Goal: Task Accomplishment & Management: Use online tool/utility

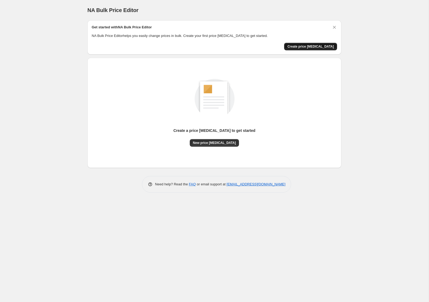
click at [311, 46] on span "Create price [MEDICAL_DATA]" at bounding box center [310, 46] width 47 height 4
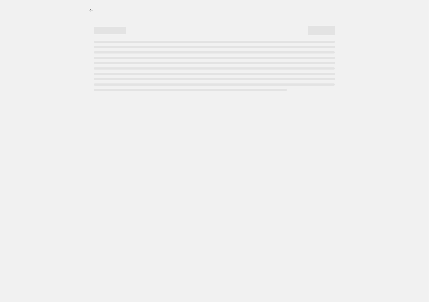
select select "percentage"
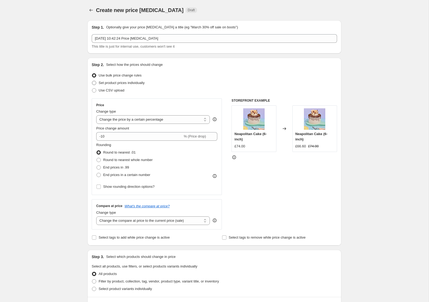
click at [133, 81] on span "Set product prices individually" at bounding box center [122, 83] width 46 height 4
click at [92, 81] on input "Set product prices individually" at bounding box center [92, 81] width 0 height 0
radio input "true"
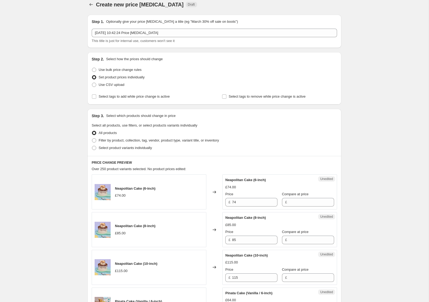
scroll to position [7, 0]
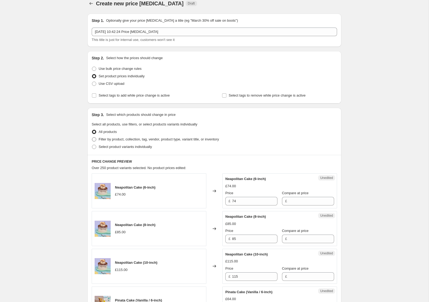
click at [109, 139] on span "Filter by product, collection, tag, vendor, product type, variant title, or inv…" at bounding box center [159, 139] width 120 height 4
click at [92, 137] on input "Filter by product, collection, tag, vendor, product type, variant title, or inv…" at bounding box center [92, 137] width 0 height 0
radio input "true"
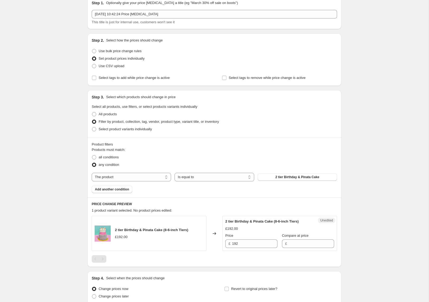
scroll to position [35, 0]
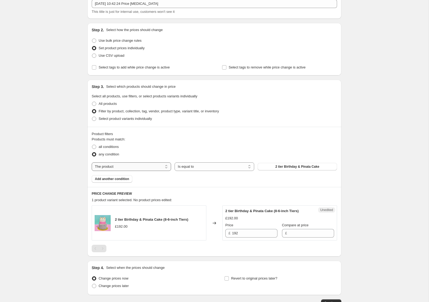
click at [149, 168] on select "The product The product's collection The product's tag The product's vendor The…" at bounding box center [131, 166] width 79 height 9
select select "title"
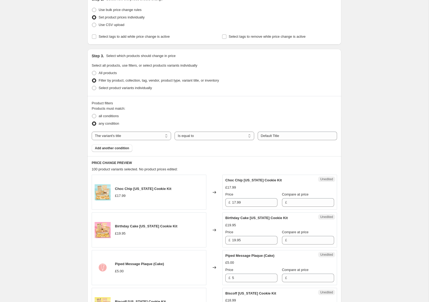
scroll to position [81, 0]
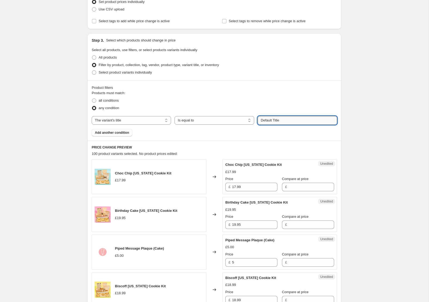
click at [279, 119] on input "Default Title" at bounding box center [297, 120] width 79 height 9
drag, startPoint x: 288, startPoint y: 120, endPoint x: 247, endPoint y: 122, distance: 41.0
click at [247, 122] on div "The product The product's collection The product's tag The product's vendor The…" at bounding box center [215, 120] width 246 height 9
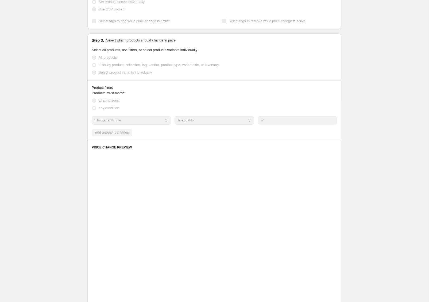
click at [255, 98] on div "all conditions" at bounding box center [215, 100] width 246 height 7
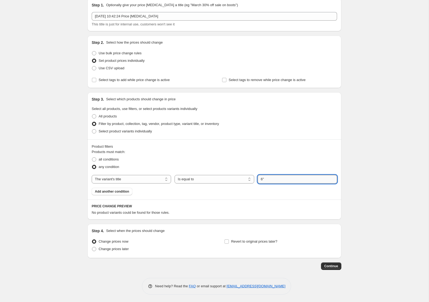
click at [271, 179] on input "6"" at bounding box center [297, 179] width 79 height 9
type input "6-inch"
click at [349, 184] on div "Create new price change job. This page is ready Create new price change job Dra…" at bounding box center [214, 140] width 429 height 325
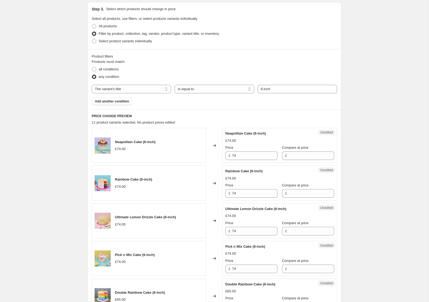
scroll to position [112, 0]
click at [117, 98] on button "Add another condition" at bounding box center [112, 101] width 41 height 7
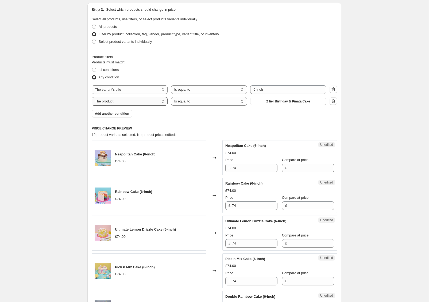
click at [136, 97] on select "The product The product's collection The product's tag The product's vendor The…" at bounding box center [130, 101] width 76 height 9
select select "collection"
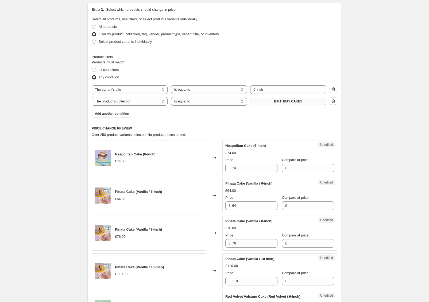
click at [288, 99] on span "BIRTHDAY CAKES" at bounding box center [288, 101] width 28 height 4
click at [103, 69] on span "all conditions" at bounding box center [109, 70] width 20 height 4
click at [92, 68] on input "all conditions" at bounding box center [92, 68] width 0 height 0
radio input "true"
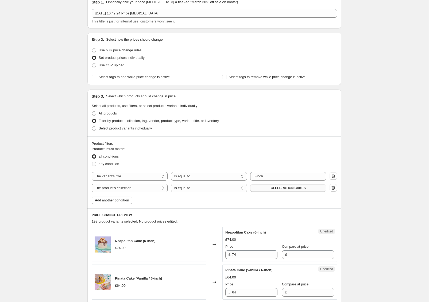
scroll to position [0, 0]
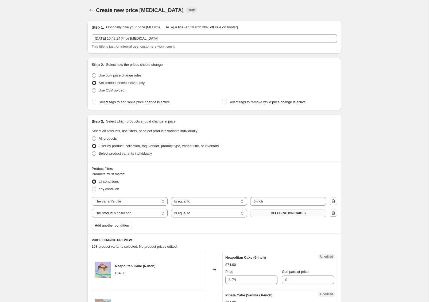
click at [113, 76] on span "Use bulk price change rules" at bounding box center [120, 75] width 43 height 4
click at [92, 74] on input "Use bulk price change rules" at bounding box center [92, 73] width 0 height 0
radio input "true"
select select "percentage"
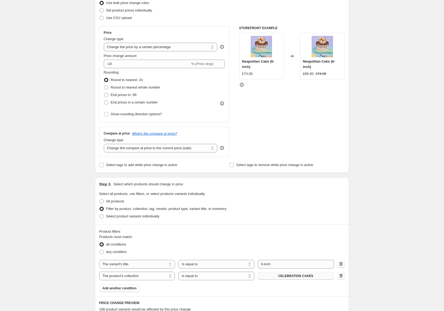
scroll to position [72, 0]
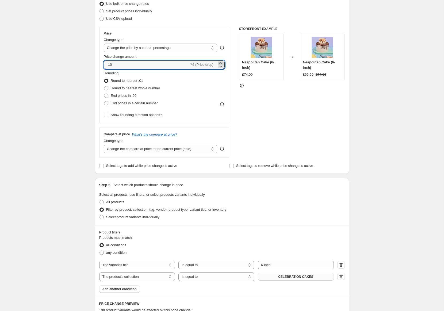
click at [221, 61] on icon at bounding box center [220, 62] width 5 height 5
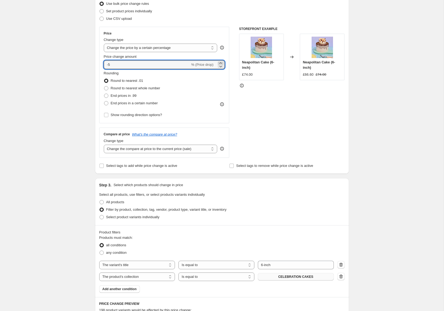
click at [221, 61] on icon at bounding box center [220, 62] width 5 height 5
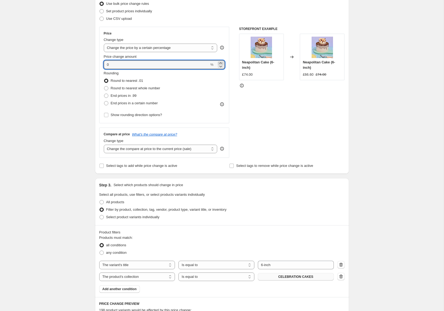
click at [221, 61] on icon at bounding box center [220, 62] width 5 height 5
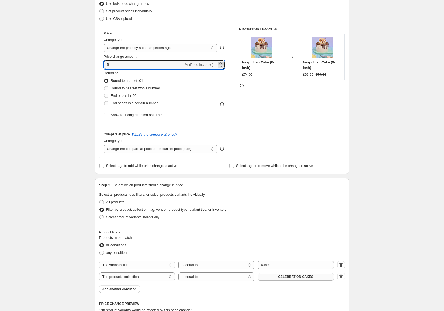
click at [221, 61] on icon at bounding box center [220, 62] width 5 height 5
click at [222, 66] on icon at bounding box center [221, 67] width 3 height 2
type input "5"
click at [107, 88] on span at bounding box center [106, 88] width 4 height 4
click at [104, 86] on input "Round to nearest whole number" at bounding box center [104, 86] width 0 height 0
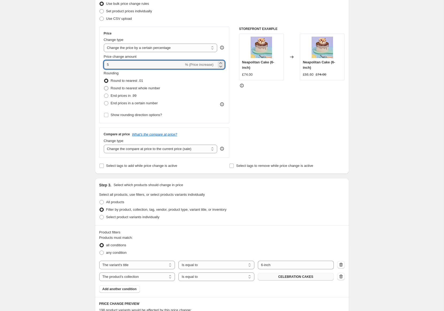
radio input "true"
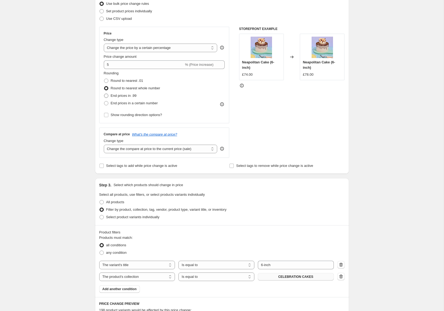
click at [110, 94] on label "End prices in .99" at bounding box center [120, 95] width 33 height 7
click at [104, 94] on input "End prices in .99" at bounding box center [104, 94] width 0 height 0
radio input "true"
click at [110, 87] on label "Round to nearest whole number" at bounding box center [132, 88] width 56 height 7
click at [104, 86] on input "Round to nearest whole number" at bounding box center [104, 86] width 0 height 0
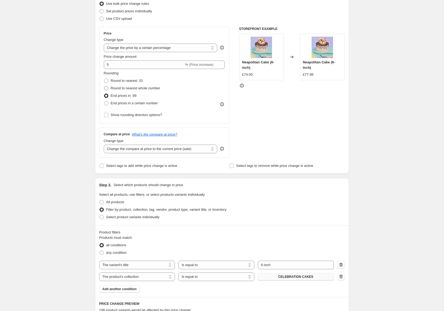
radio input "true"
click at [115, 95] on span "End prices in .99" at bounding box center [124, 96] width 26 height 4
click at [104, 94] on input "End prices in .99" at bounding box center [104, 94] width 0 height 0
radio input "true"
click at [117, 88] on span "Round to nearest whole number" at bounding box center [135, 88] width 49 height 4
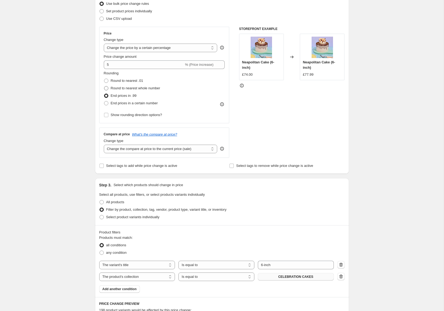
click at [104, 86] on input "Round to nearest whole number" at bounding box center [104, 86] width 0 height 0
radio input "true"
click at [118, 95] on span "End prices in .99" at bounding box center [124, 96] width 26 height 4
click at [104, 94] on input "End prices in .99" at bounding box center [104, 94] width 0 height 0
radio input "true"
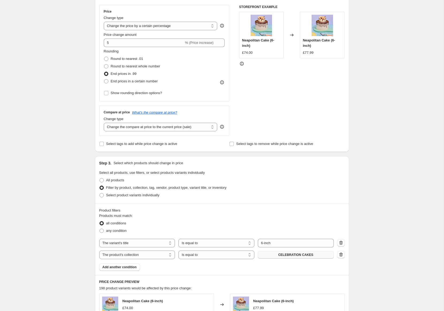
scroll to position [3, 0]
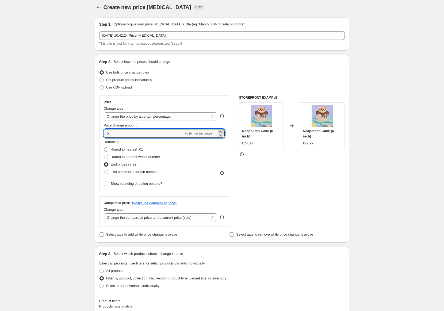
click at [221, 132] on icon at bounding box center [220, 131] width 5 height 5
type input "7"
click at [289, 173] on div "STOREFRONT EXAMPLE Neapolitan Cake (6-inch) £74.00 Changed to Neapolitan Cake (…" at bounding box center [292, 160] width 106 height 131
click at [129, 156] on span "Round to nearest whole number" at bounding box center [135, 157] width 49 height 4
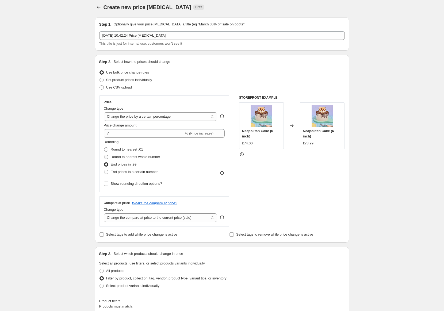
click at [104, 155] on input "Round to nearest whole number" at bounding box center [104, 155] width 0 height 0
radio input "true"
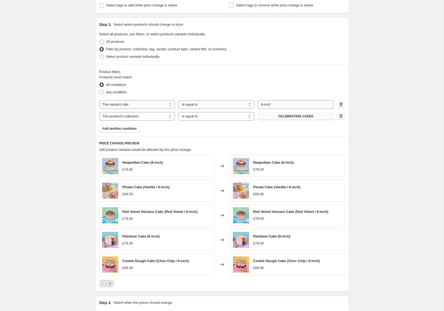
scroll to position [243, 0]
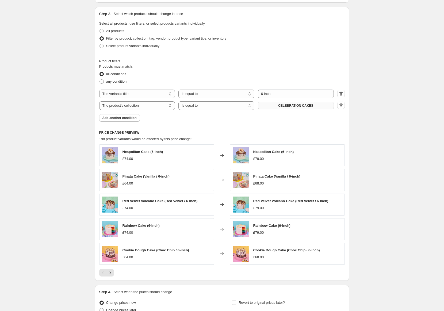
click at [340, 92] on icon "button" at bounding box center [340, 93] width 5 height 5
select select "collection"
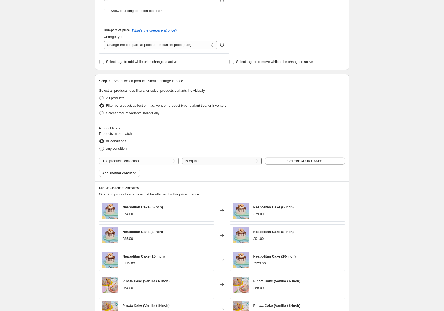
scroll to position [178, 0]
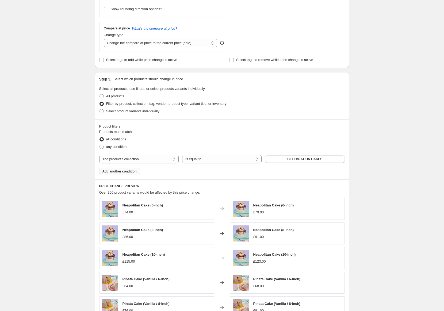
click at [133, 171] on span "Add another condition" at bounding box center [119, 171] width 34 height 4
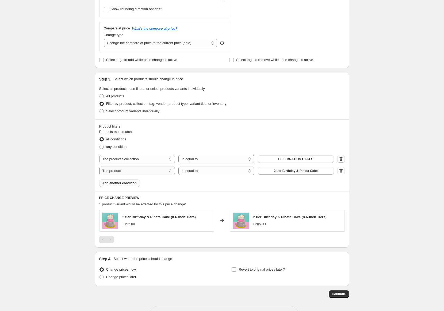
click at [155, 168] on select "The product The product's collection The product's tag The product's vendor The…" at bounding box center [137, 171] width 76 height 9
select select "title"
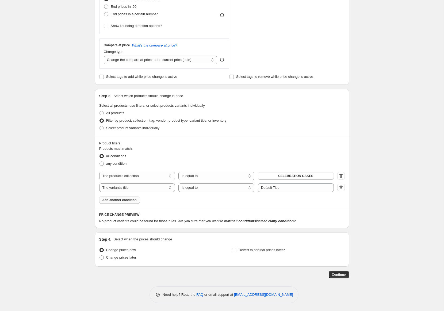
scroll to position [159, 0]
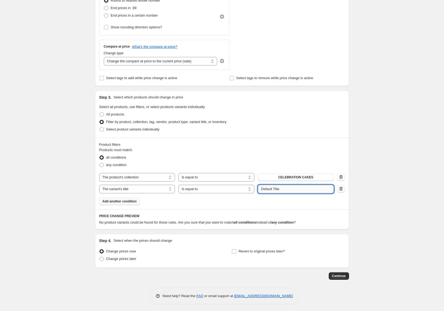
click at [274, 188] on input "Default Title" at bounding box center [296, 189] width 76 height 9
type input "6-inch"
click at [375, 203] on div "Create new price change job. This page is ready Create new price change job Dra…" at bounding box center [222, 77] width 444 height 472
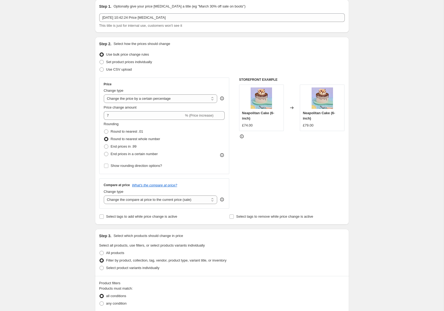
scroll to position [0, 0]
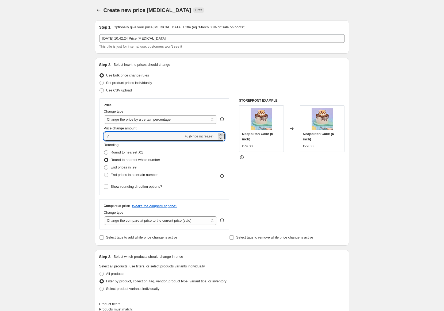
click at [222, 134] on icon at bounding box center [220, 134] width 5 height 5
click at [318, 183] on div "STOREFRONT EXAMPLE Neapolitan Cake (6-inch) £74.00 Changed to Neapolitan Cake (…" at bounding box center [292, 163] width 106 height 131
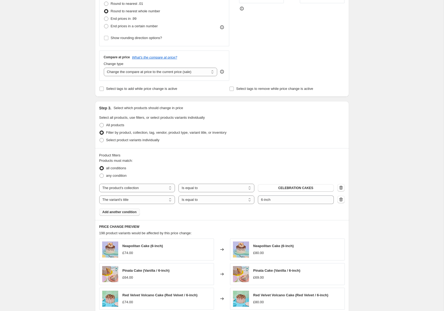
scroll to position [88, 0]
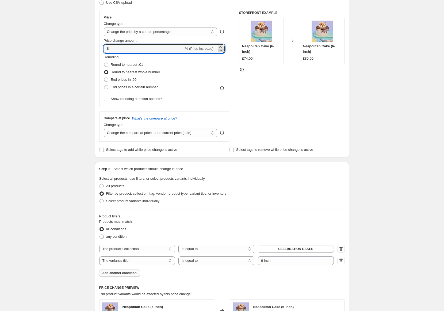
click at [219, 50] on icon at bounding box center [220, 50] width 5 height 5
type input "7"
click at [307, 87] on div "STOREFRONT EXAMPLE Neapolitan Cake (6-inch) £74.00 Changed to Neapolitan Cake (…" at bounding box center [292, 76] width 106 height 131
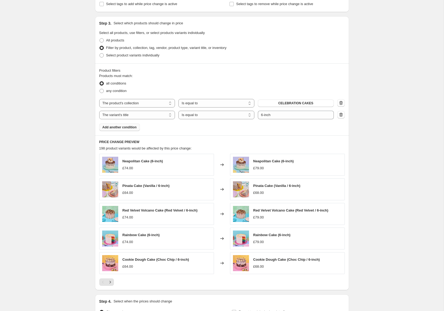
scroll to position [293, 0]
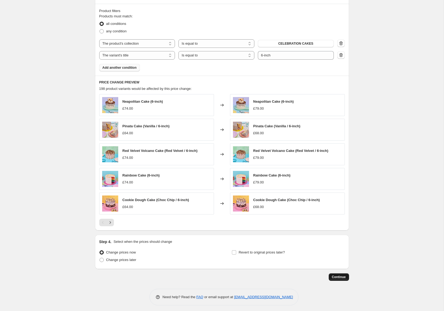
click at [337, 276] on span "Continue" at bounding box center [339, 277] width 14 height 4
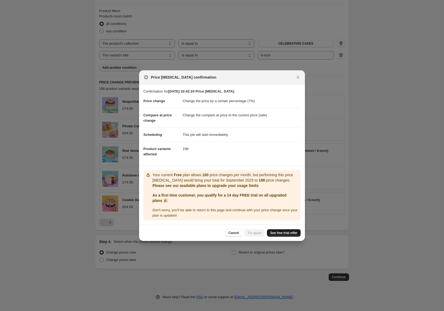
click at [291, 232] on span "See free trial offer" at bounding box center [283, 233] width 27 height 4
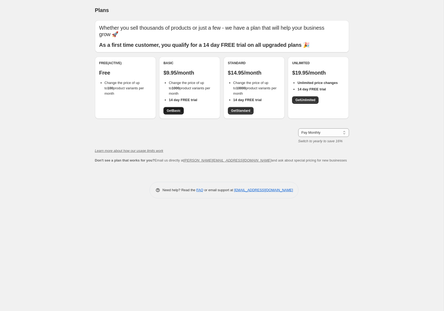
click at [178, 109] on span "Get Basic" at bounding box center [174, 111] width 14 height 4
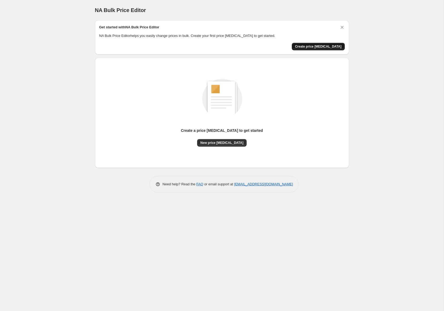
click at [319, 48] on span "Create price change job" at bounding box center [318, 46] width 47 height 4
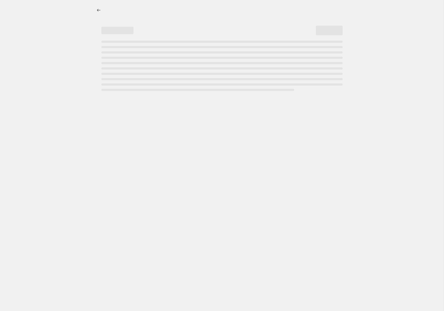
select select "percentage"
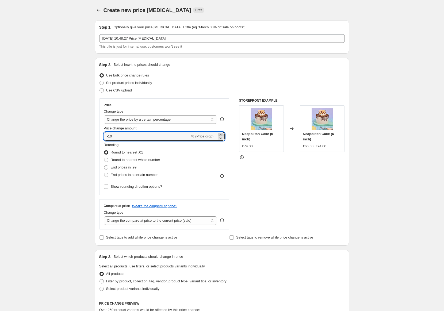
click at [221, 134] on icon at bounding box center [220, 134] width 2 height 1
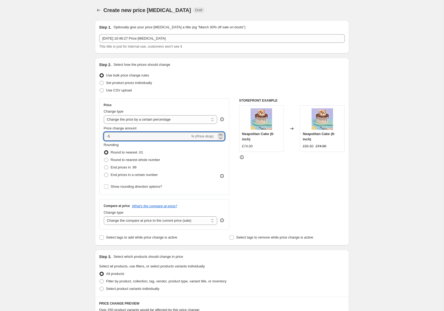
click at [221, 134] on icon at bounding box center [220, 134] width 2 height 1
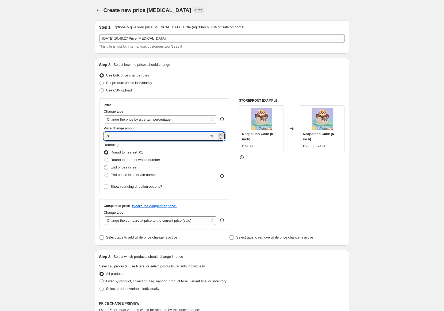
click at [221, 134] on icon at bounding box center [220, 134] width 2 height 1
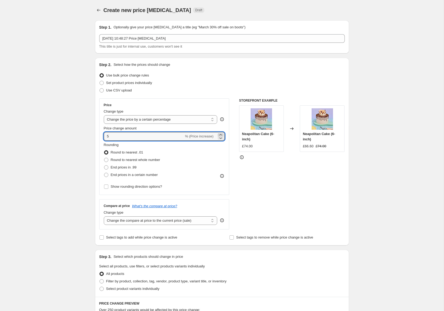
click at [221, 134] on icon at bounding box center [220, 134] width 2 height 1
type input "7"
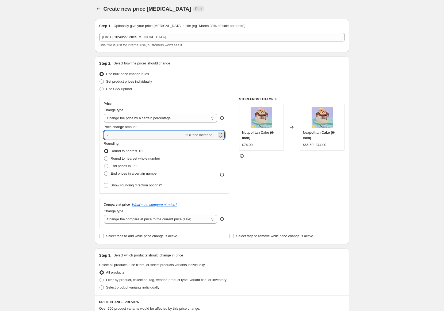
click at [259, 166] on div "STOREFRONT EXAMPLE Neapolitan Cake (6-inch) £74.00 Changed to Neapolitan Cake (…" at bounding box center [292, 162] width 106 height 131
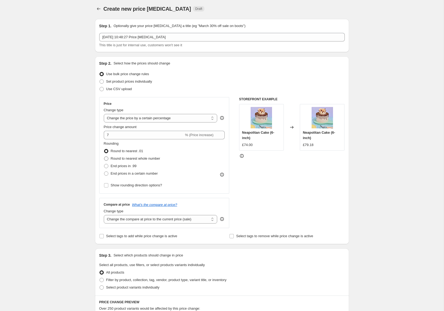
click at [129, 159] on span "Round to nearest whole number" at bounding box center [135, 158] width 49 height 4
click at [104, 157] on input "Round to nearest whole number" at bounding box center [104, 156] width 0 height 0
radio input "true"
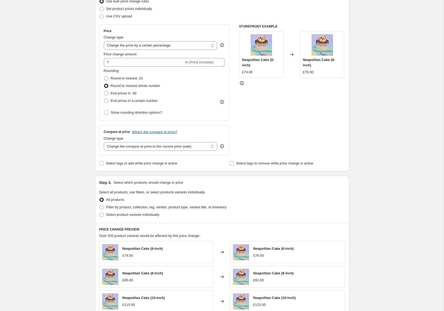
scroll to position [81, 0]
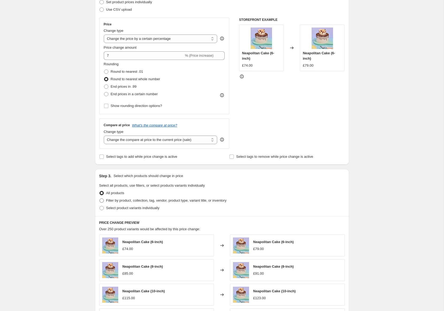
click at [111, 199] on span "Filter by product, collection, tag, vendor, product type, variant title, or inv…" at bounding box center [166, 200] width 120 height 4
click at [100, 199] on input "Filter by product, collection, tag, vendor, product type, variant title, or inv…" at bounding box center [99, 198] width 0 height 0
radio input "true"
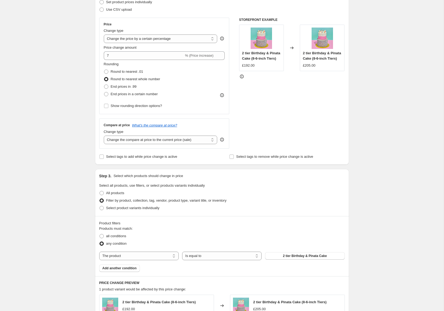
scroll to position [184, 0]
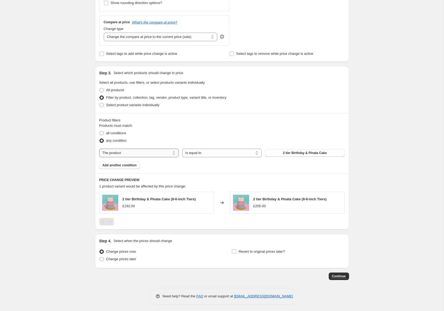
click at [156, 154] on select "The product The product's collection The product's tag The product's vendor The…" at bounding box center [138, 153] width 79 height 9
select select "title"
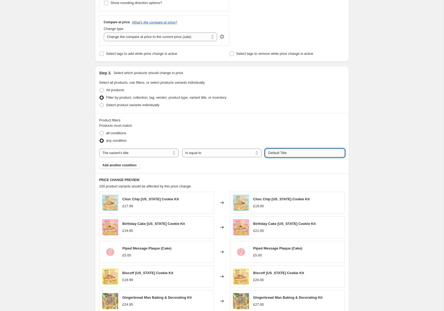
click at [291, 153] on input "Default Title" at bounding box center [304, 153] width 79 height 9
type input "6-inch"
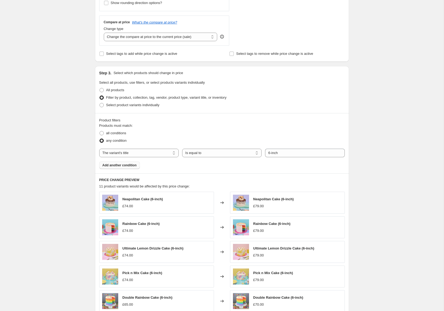
click at [127, 164] on span "Add another condition" at bounding box center [119, 165] width 34 height 4
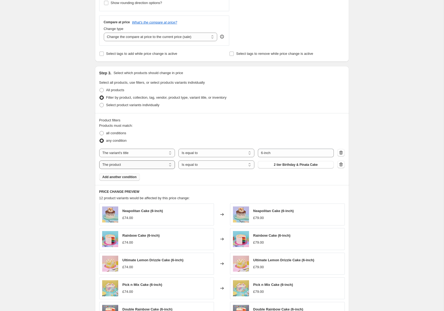
click at [156, 165] on select "The product The product's collection The product's tag The product's vendor The…" at bounding box center [137, 164] width 76 height 9
select select "collection"
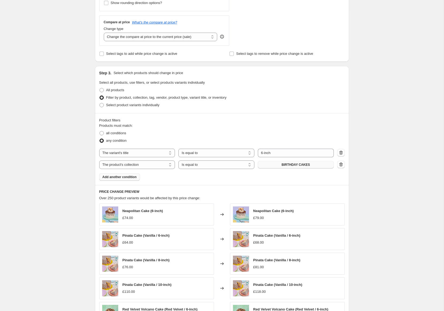
click at [291, 164] on span "BIRTHDAY CAKES" at bounding box center [296, 165] width 28 height 4
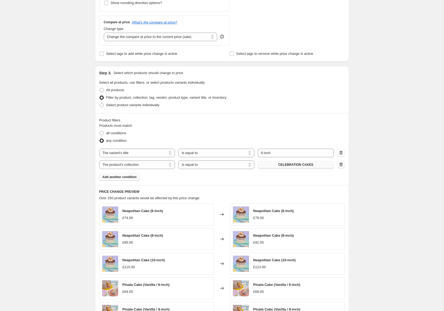
click at [381, 189] on div "Create new price change job. This page is ready Create new price change job Dra…" at bounding box center [222, 119] width 444 height 607
click at [111, 132] on span "all conditions" at bounding box center [116, 133] width 20 height 4
click at [100, 131] on input "all conditions" at bounding box center [99, 131] width 0 height 0
radio input "true"
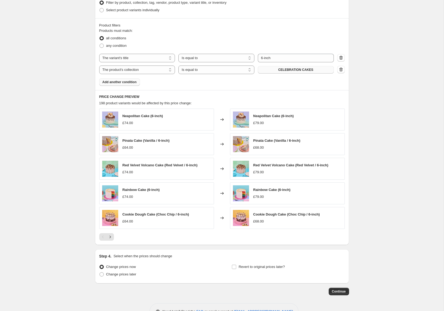
scroll to position [293, 0]
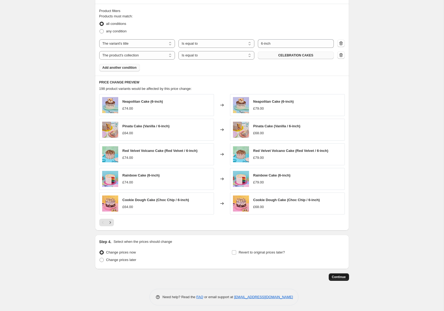
click at [340, 273] on button "Continue" at bounding box center [339, 276] width 20 height 7
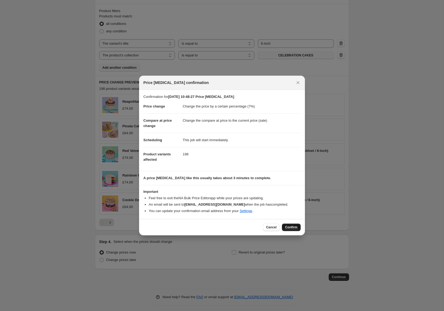
click at [292, 226] on span "Confirm" at bounding box center [291, 227] width 12 height 4
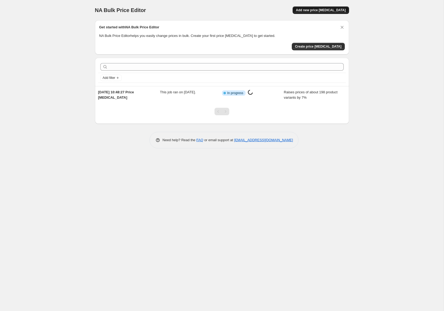
click at [325, 11] on span "Add new price [MEDICAL_DATA]" at bounding box center [321, 10] width 50 height 4
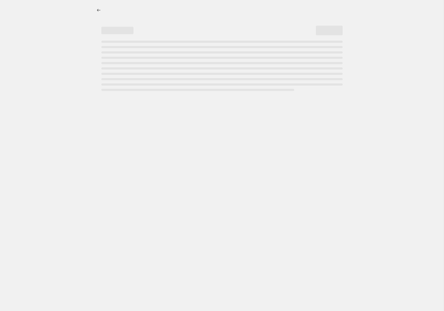
select select "percentage"
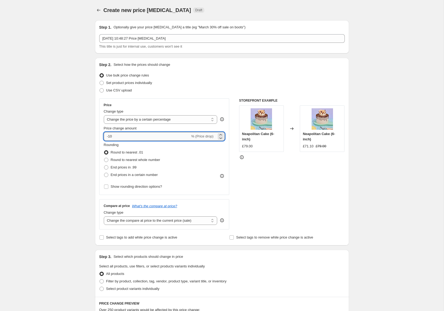
click at [148, 135] on input "-10" at bounding box center [147, 136] width 86 height 9
click at [222, 134] on icon at bounding box center [220, 134] width 5 height 5
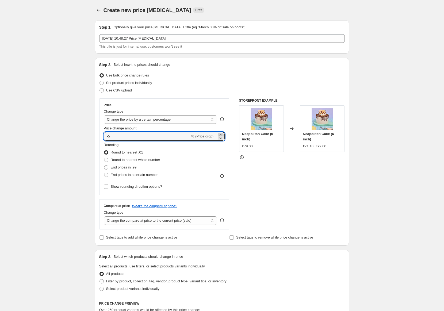
click at [222, 134] on icon at bounding box center [220, 134] width 5 height 5
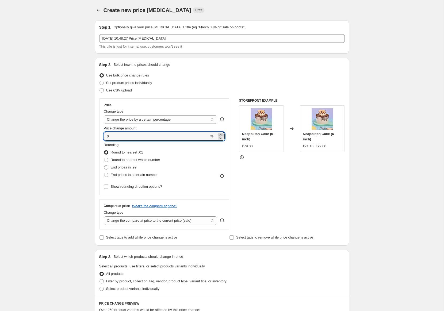
click at [222, 134] on icon at bounding box center [220, 134] width 5 height 5
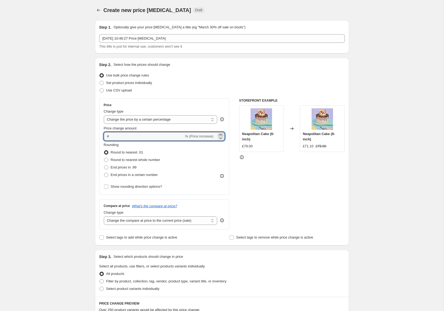
type input "5"
click at [135, 162] on span "Round to nearest whole number" at bounding box center [135, 159] width 49 height 5
click at [104, 158] on input "Round to nearest whole number" at bounding box center [104, 158] width 0 height 0
radio input "true"
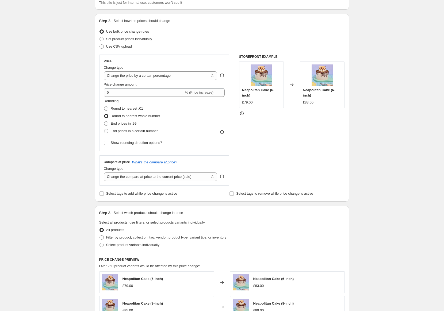
scroll to position [73, 0]
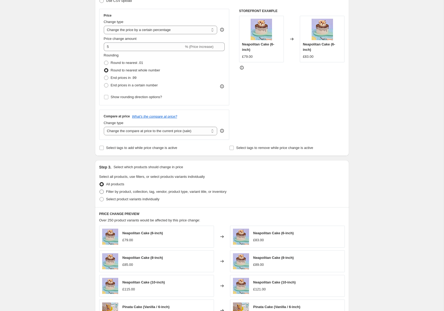
click at [151, 190] on span "Filter by product, collection, tag, vendor, product type, variant title, or inv…" at bounding box center [166, 192] width 120 height 4
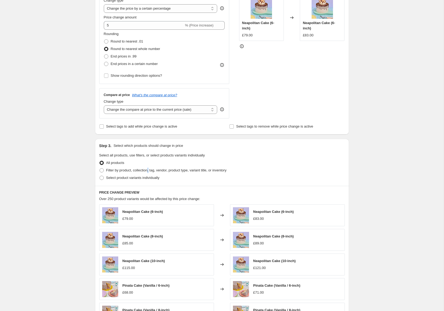
scroll to position [124, 0]
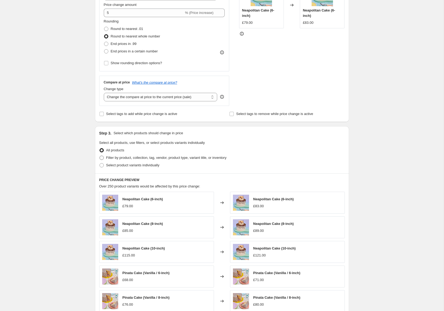
drag, startPoint x: 97, startPoint y: 154, endPoint x: 101, endPoint y: 157, distance: 5.3
click at [99, 155] on div "Step 3. Select which products should change in price Select all products, use f…" at bounding box center [222, 149] width 254 height 47
click at [101, 157] on span at bounding box center [101, 158] width 4 height 4
click at [100, 156] on input "Filter by product, collection, tag, vendor, product type, variant title, or inv…" at bounding box center [99, 156] width 0 height 0
radio input "true"
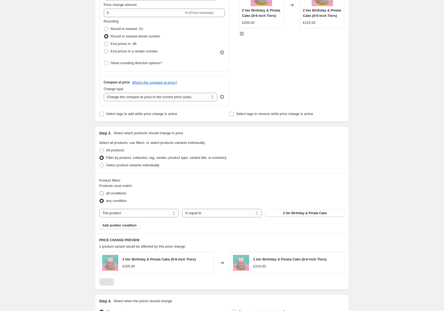
click at [103, 192] on span at bounding box center [101, 193] width 5 height 5
click at [100, 191] on input "all conditions" at bounding box center [99, 191] width 0 height 0
radio input "true"
click at [160, 213] on select "The product The product's collection The product's tag The product's vendor The…" at bounding box center [138, 213] width 79 height 9
select select "collection"
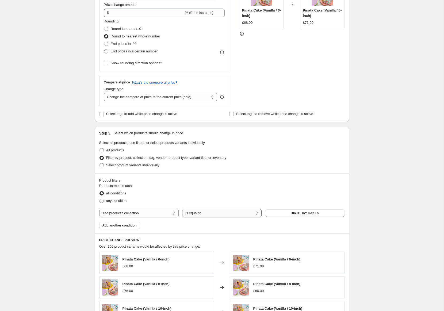
click at [214, 210] on select "Is equal to Is not equal to" at bounding box center [221, 213] width 79 height 9
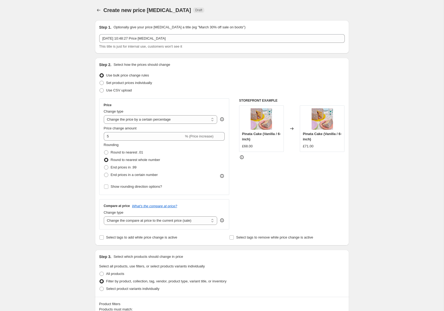
select select "percentage"
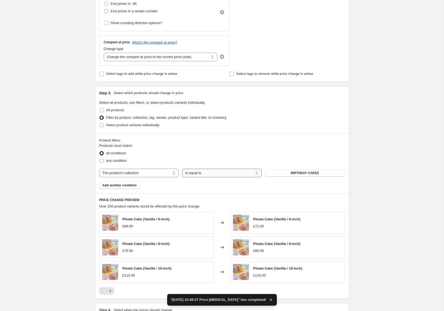
scroll to position [163, 0]
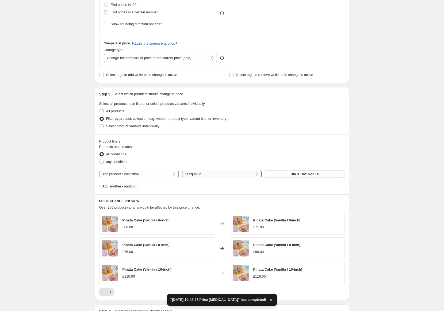
click at [206, 173] on select "Is equal to Is not equal to" at bounding box center [221, 174] width 79 height 9
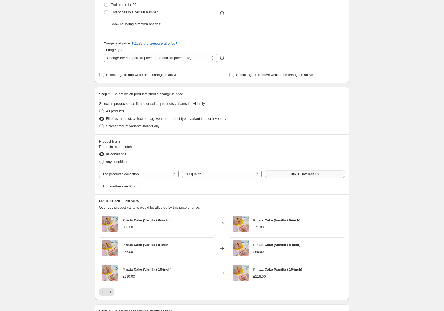
scroll to position [163, 0]
click at [298, 172] on span "BIRTHDAY CAKES" at bounding box center [305, 173] width 28 height 4
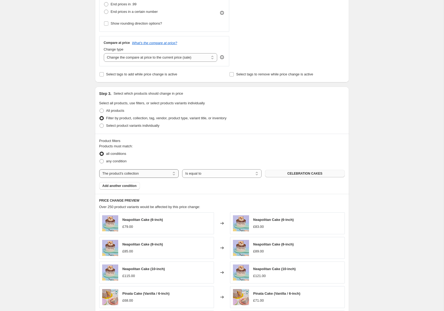
click at [158, 170] on select "The product The product's collection The product's tag The product's vendor The…" at bounding box center [138, 173] width 79 height 9
select select "title"
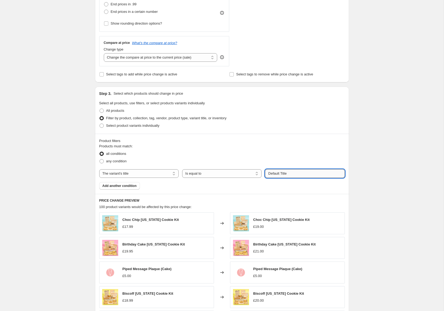
click at [294, 174] on input "Default Title" at bounding box center [304, 173] width 79 height 9
type input "8-inch"
click at [381, 198] on div "Create new price change job. This page is ready Create new price change job Dra…" at bounding box center [222, 134] width 444 height 595
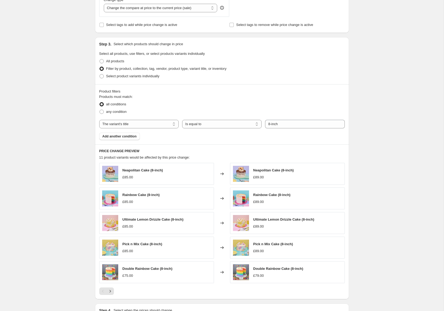
scroll to position [258, 0]
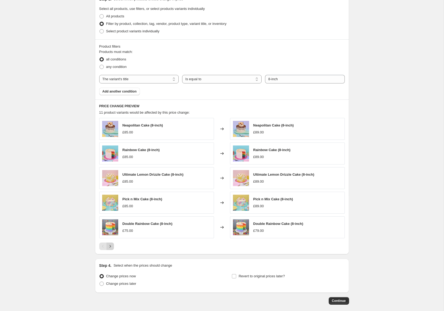
click at [109, 244] on icon "Next" at bounding box center [110, 246] width 5 height 5
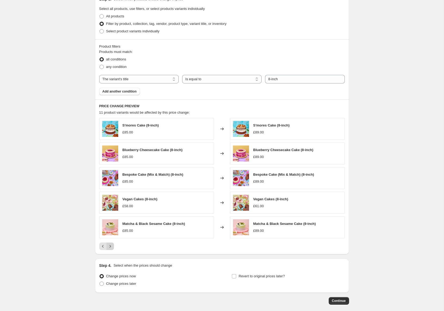
click at [109, 244] on icon "Next" at bounding box center [110, 246] width 5 height 5
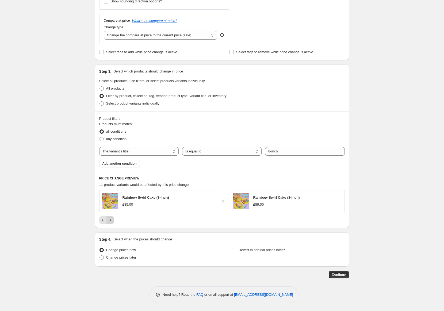
scroll to position [184, 0]
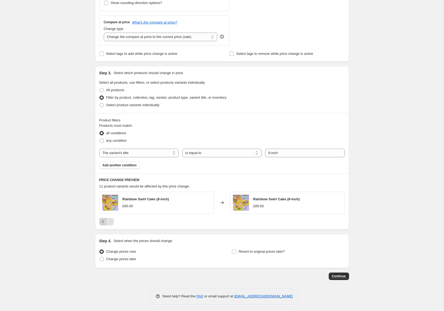
click at [102, 219] on icon "Previous" at bounding box center [102, 221] width 5 height 5
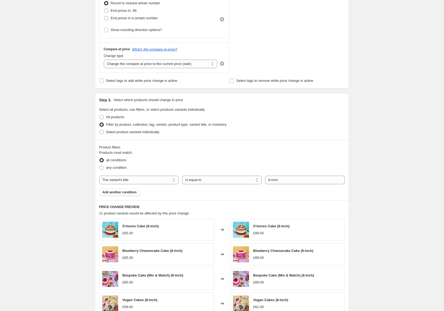
scroll to position [175, 0]
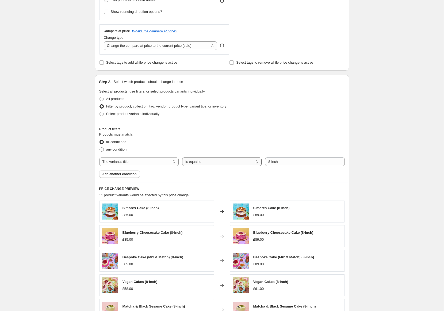
click at [202, 164] on select "Is equal to Is not equal to Contains" at bounding box center [221, 162] width 79 height 9
select select "contains"
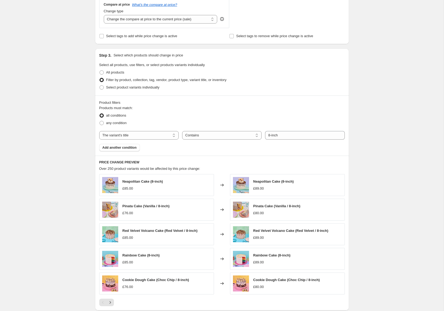
scroll to position [204, 0]
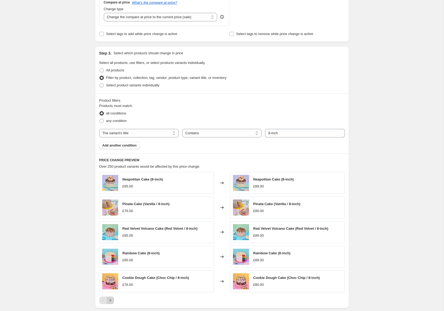
click at [110, 298] on icon "Next" at bounding box center [110, 300] width 5 height 5
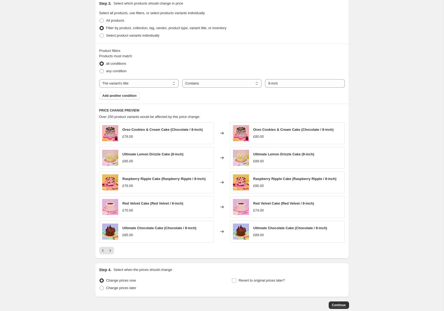
scroll to position [269, 0]
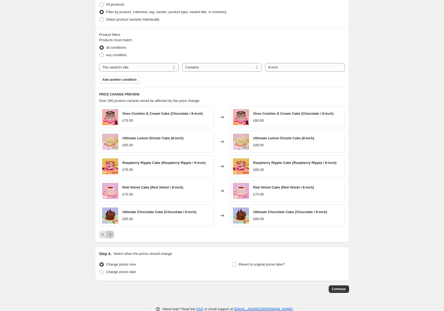
click at [110, 232] on icon "Next" at bounding box center [110, 234] width 5 height 5
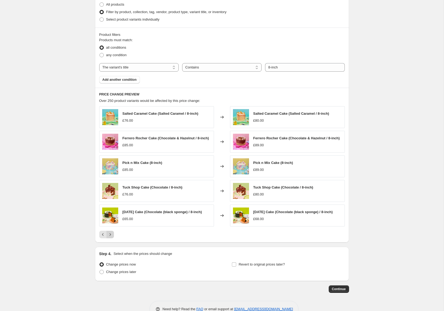
click at [112, 237] on icon "Next" at bounding box center [110, 234] width 5 height 5
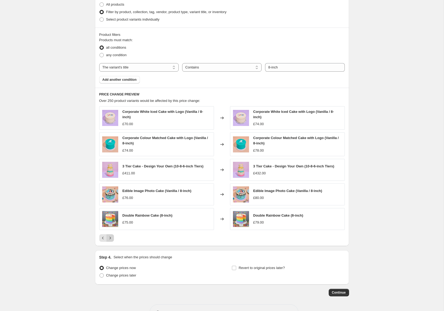
click at [109, 235] on icon "Next" at bounding box center [110, 237] width 5 height 5
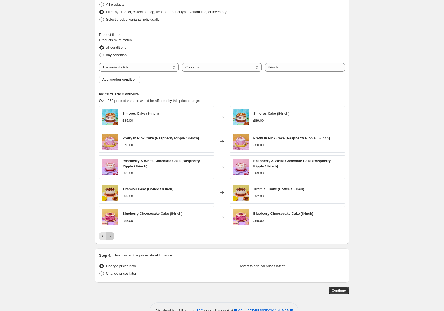
click at [109, 235] on icon "Next" at bounding box center [110, 235] width 5 height 5
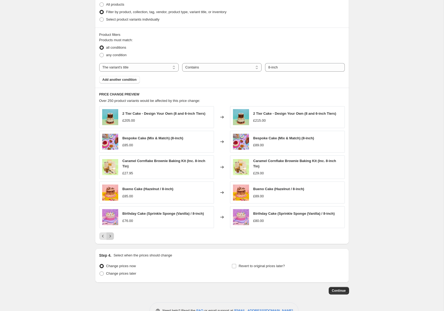
click at [109, 235] on icon "Next" at bounding box center [110, 235] width 5 height 5
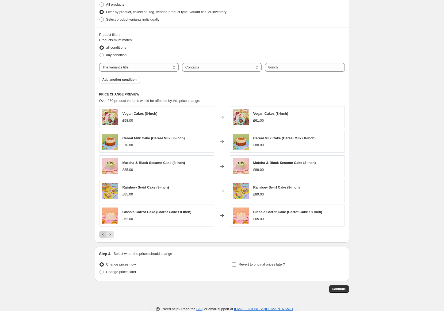
click at [104, 235] on icon "Previous" at bounding box center [102, 234] width 5 height 5
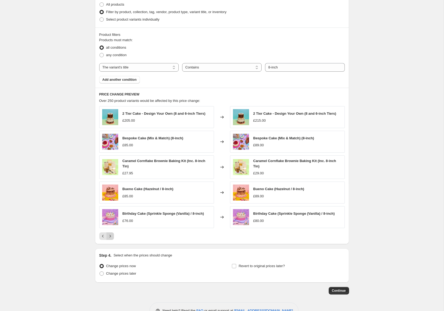
click at [108, 235] on icon "Next" at bounding box center [110, 235] width 5 height 5
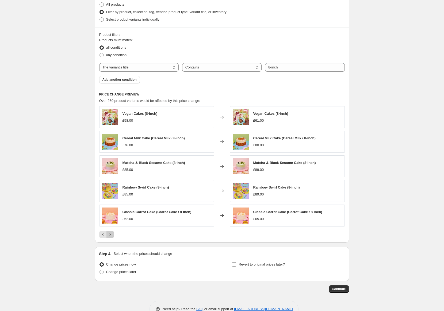
click at [108, 235] on icon "Next" at bounding box center [110, 234] width 5 height 5
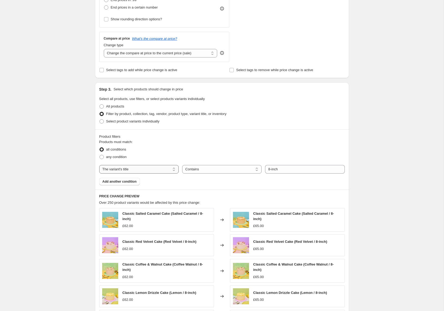
scroll to position [157, 0]
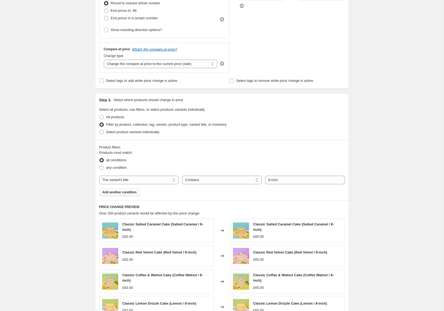
click at [117, 194] on button "Add another condition" at bounding box center [119, 192] width 41 height 7
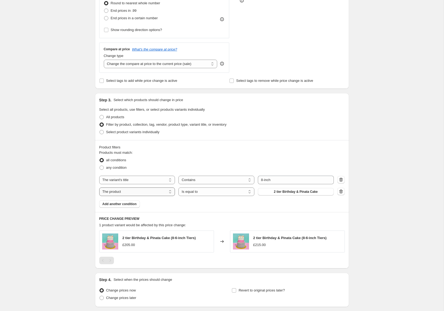
click at [144, 193] on select "The product The product's collection The product's tag The product's vendor The…" at bounding box center [137, 191] width 76 height 9
select select "collection"
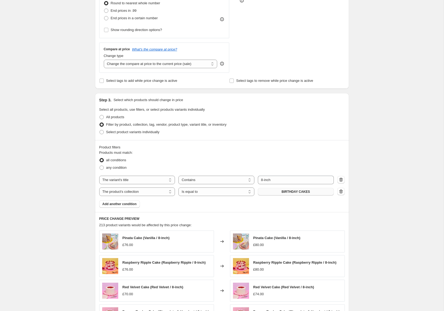
click at [294, 194] on button "BIRTHDAY CAKES" at bounding box center [296, 191] width 76 height 7
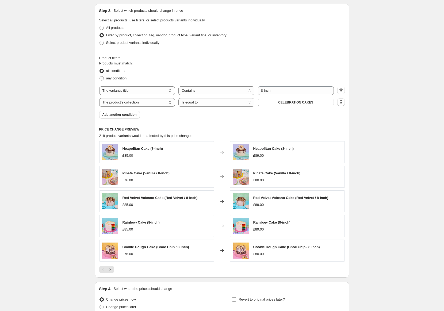
scroll to position [247, 0]
click at [112, 267] on icon "Next" at bounding box center [110, 268] width 5 height 5
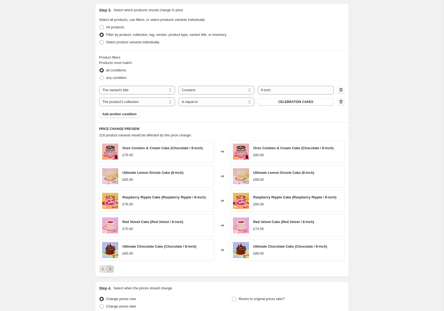
click at [112, 267] on icon "Next" at bounding box center [110, 268] width 5 height 5
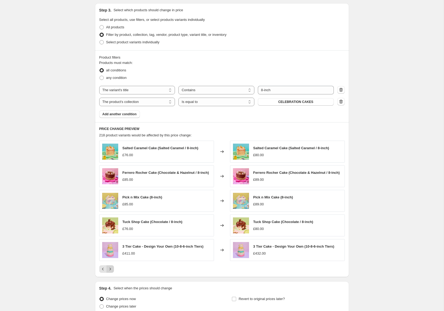
click at [112, 267] on icon "Next" at bounding box center [110, 268] width 5 height 5
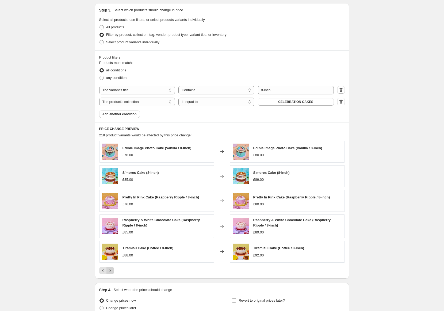
click at [110, 268] on icon "Next" at bounding box center [110, 270] width 5 height 5
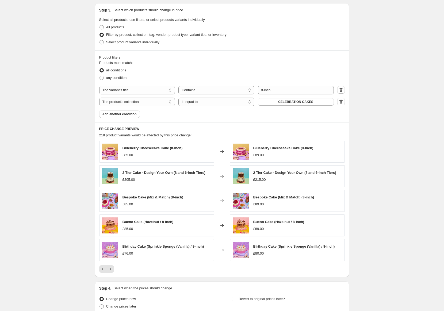
click at [123, 109] on div "Products must match: all conditions any condition The product The product's col…" at bounding box center [222, 89] width 246 height 58
click at [121, 114] on span "Add another condition" at bounding box center [119, 114] width 34 height 4
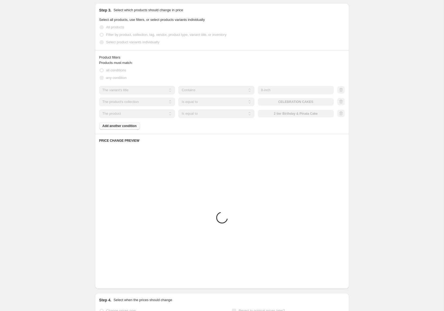
scroll to position [208, 0]
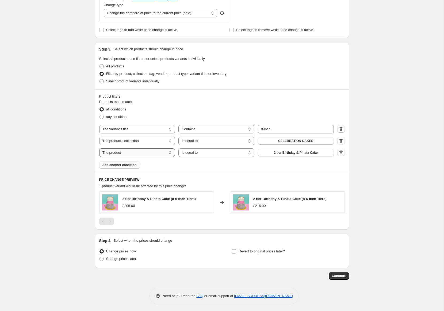
click at [161, 151] on select "The product The product's collection The product's tag The product's vendor The…" at bounding box center [137, 152] width 76 height 9
select select "collection"
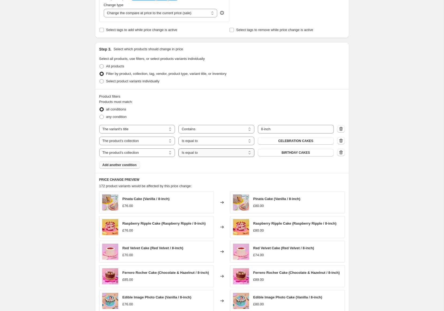
click at [210, 154] on select "Is equal to Is not equal to" at bounding box center [216, 152] width 76 height 9
select select "not_equal"
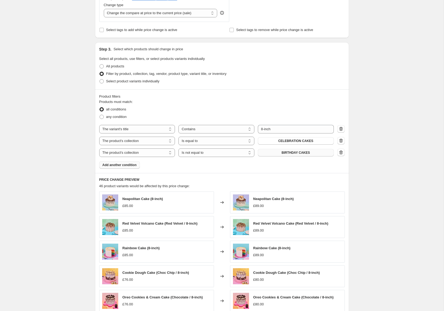
click at [297, 153] on span "BIRTHDAY CAKES" at bounding box center [296, 153] width 28 height 4
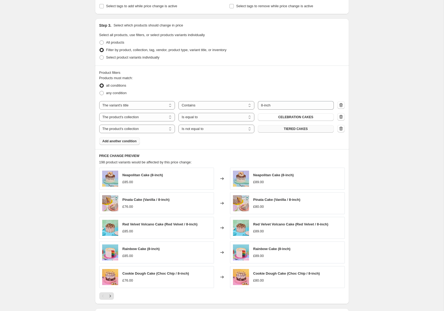
scroll to position [305, 0]
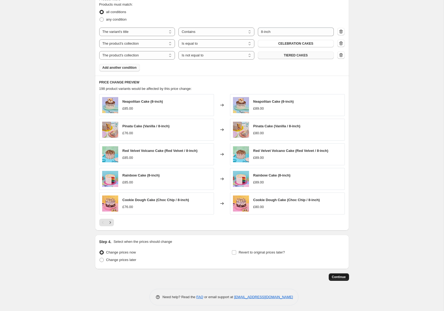
click at [339, 275] on span "Continue" at bounding box center [339, 277] width 14 height 4
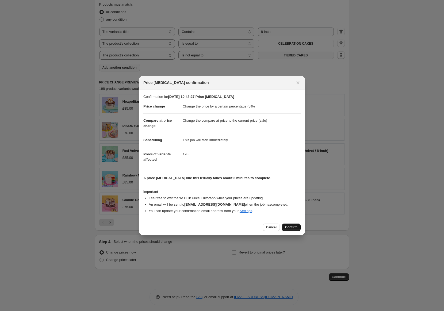
click at [290, 226] on span "Confirm" at bounding box center [291, 227] width 12 height 4
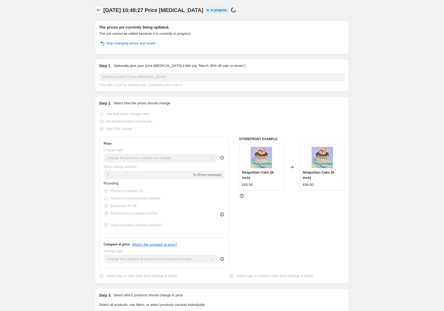
click at [99, 9] on icon "Price change jobs" at bounding box center [98, 9] width 5 height 5
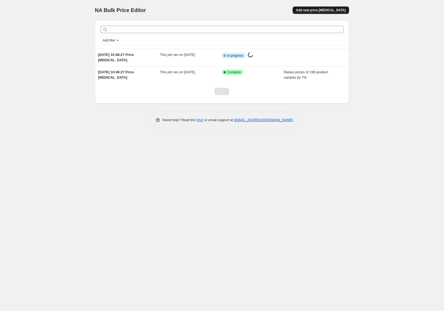
click at [315, 12] on span "Add new price [MEDICAL_DATA]" at bounding box center [321, 10] width 50 height 4
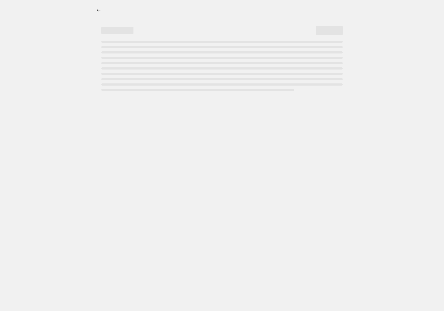
select select "percentage"
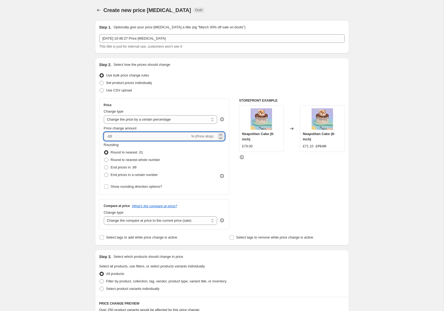
click at [170, 136] on input "-10" at bounding box center [147, 136] width 86 height 9
type input "5"
click at [206, 159] on div "Rounding Round to nearest .01 Round to nearest whole number End prices in .99 E…" at bounding box center [164, 160] width 121 height 36
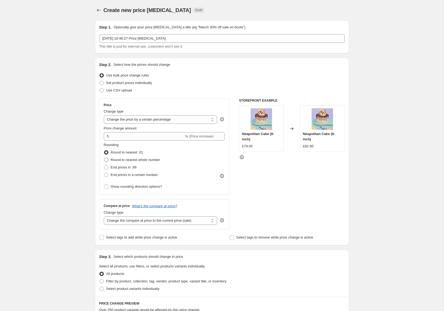
click at [130, 160] on span "Round to nearest whole number" at bounding box center [135, 160] width 49 height 4
click at [104, 158] on input "Round to nearest whole number" at bounding box center [104, 158] width 0 height 0
radio input "true"
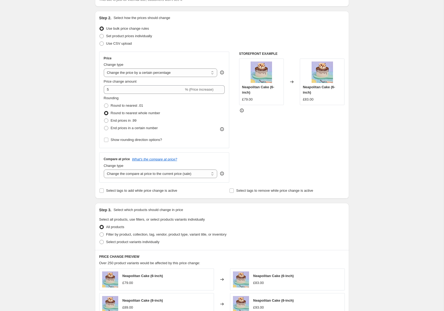
scroll to position [82, 0]
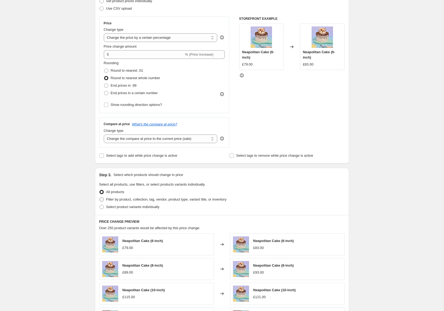
click at [122, 200] on span "Filter by product, collection, tag, vendor, product type, variant title, or inv…" at bounding box center [166, 199] width 120 height 4
click at [100, 198] on input "Filter by product, collection, tag, vendor, product type, variant title, or inv…" at bounding box center [99, 197] width 0 height 0
radio input "true"
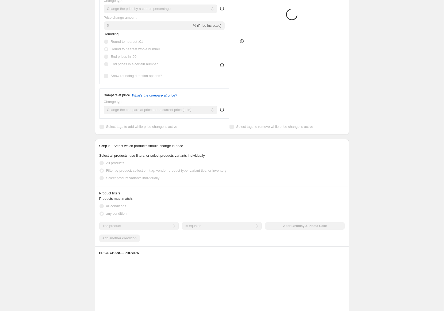
scroll to position [120, 0]
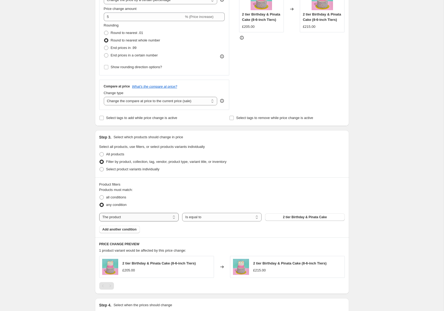
click at [152, 217] on select "The product The product's collection The product's tag The product's vendor The…" at bounding box center [138, 217] width 79 height 9
select select "collection"
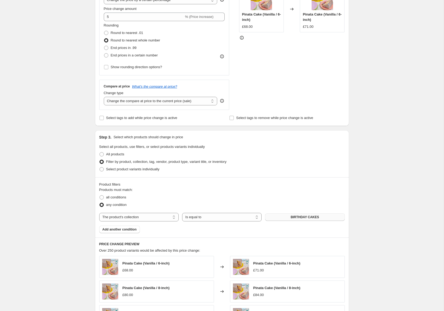
click at [303, 215] on span "BIRTHDAY CAKES" at bounding box center [305, 217] width 28 height 4
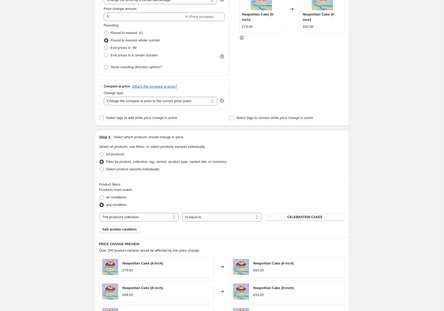
click at [128, 228] on span "Add another condition" at bounding box center [119, 229] width 34 height 4
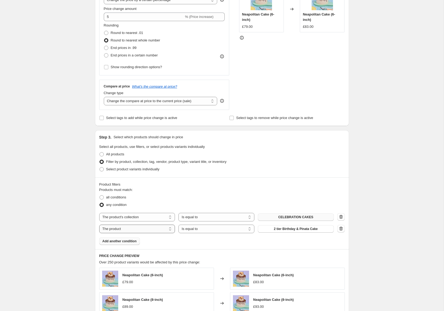
click at [152, 229] on select "The product The product's collection The product's tag The product's vendor The…" at bounding box center [137, 229] width 76 height 9
select select "collection"
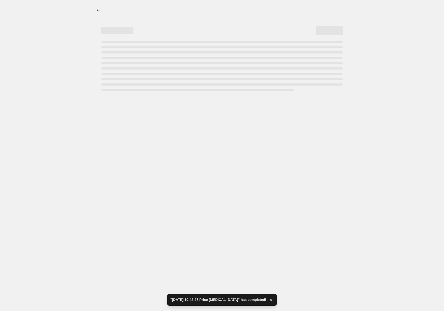
scroll to position [0, 0]
click at [216, 229] on div at bounding box center [222, 155] width 444 height 311
select select "percentage"
select select "collection"
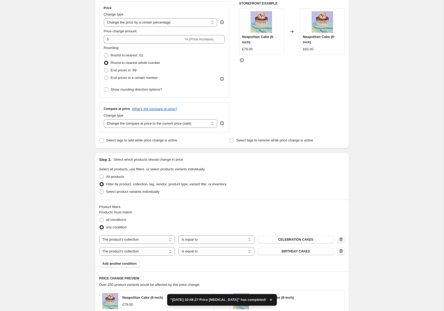
scroll to position [198, 0]
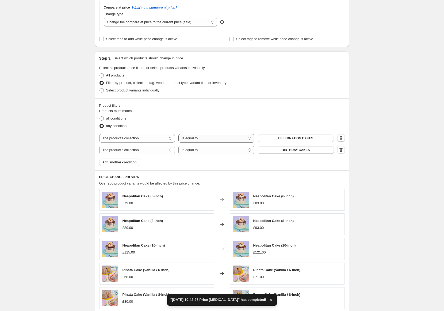
click at [204, 138] on select "Is equal to Is not equal to" at bounding box center [216, 138] width 76 height 9
click at [204, 147] on select "Is equal to Is not equal to" at bounding box center [216, 150] width 76 height 9
select select "not_equal"
click at [312, 143] on div "The product The product's collection The product's tag The product's vendor The…" at bounding box center [222, 144] width 246 height 20
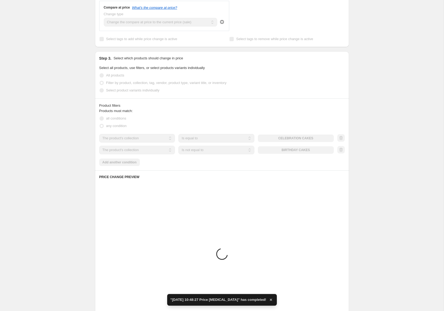
click at [297, 151] on div "The product The product's collection The product's tag The product's vendor The…" at bounding box center [216, 150] width 235 height 9
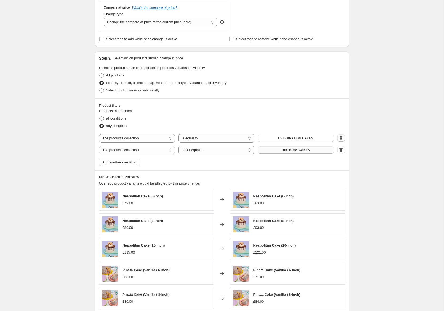
click at [297, 150] on span "BIRTHDAY CAKES" at bounding box center [296, 150] width 28 height 4
click at [127, 163] on span "Add another condition" at bounding box center [119, 162] width 34 height 4
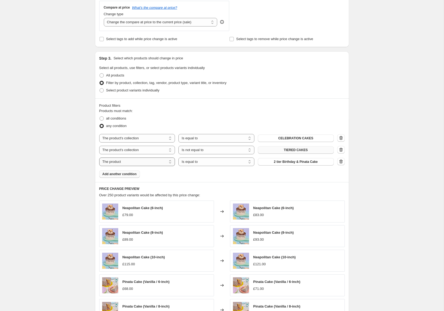
click at [151, 160] on select "The product The product's collection The product's tag The product's vendor The…" at bounding box center [137, 162] width 76 height 9
select select "title"
click at [213, 163] on select "Is equal to Is not equal to Contains" at bounding box center [216, 162] width 76 height 9
select select "contains"
click at [281, 161] on input "Default Title" at bounding box center [296, 162] width 76 height 9
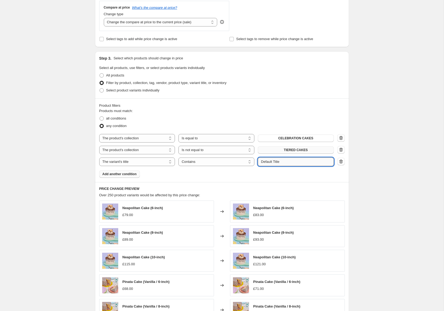
click at [281, 161] on input "Default Title" at bounding box center [296, 162] width 76 height 9
click at [289, 163] on input "10"" at bounding box center [296, 162] width 76 height 9
type input "10-inch"
click at [389, 171] on div "Create new price change job. This page is ready Create new price change job Dra…" at bounding box center [222, 111] width 444 height 618
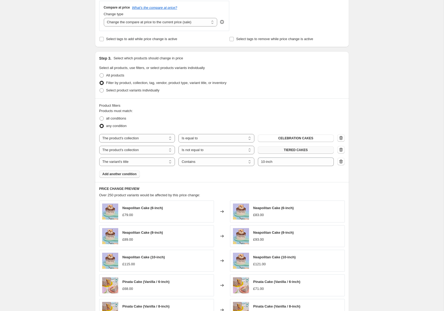
click at [366, 177] on div "Create new price change job. This page is ready Create new price change job Dra…" at bounding box center [222, 111] width 444 height 618
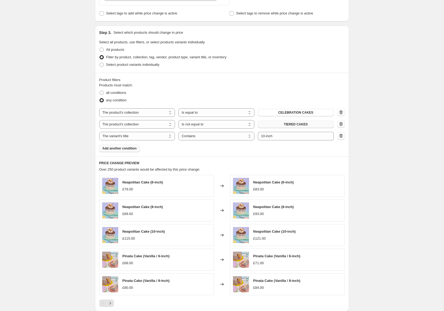
scroll to position [229, 0]
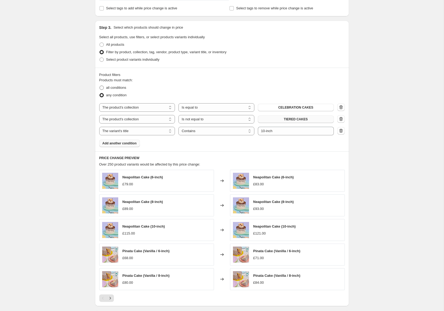
click at [102, 88] on span at bounding box center [101, 88] width 4 height 4
click at [100, 86] on input "all conditions" at bounding box center [99, 86] width 0 height 0
radio input "true"
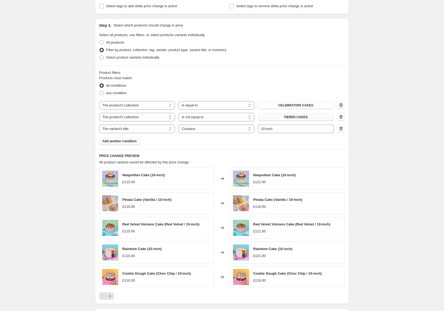
scroll to position [46, 0]
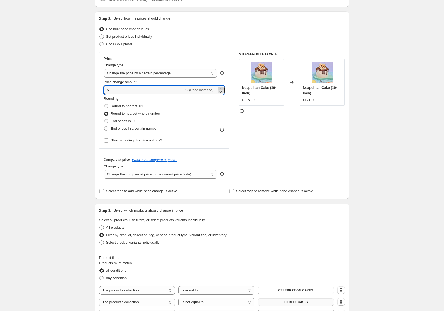
click at [223, 88] on icon at bounding box center [220, 88] width 5 height 5
type input "6"
click at [417, 187] on div "Create new price change job. This page is ready Create new price change job Dra…" at bounding box center [222, 263] width 444 height 618
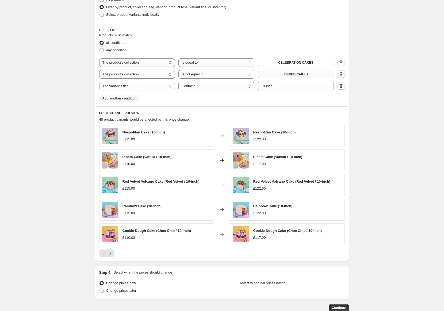
scroll to position [305, 0]
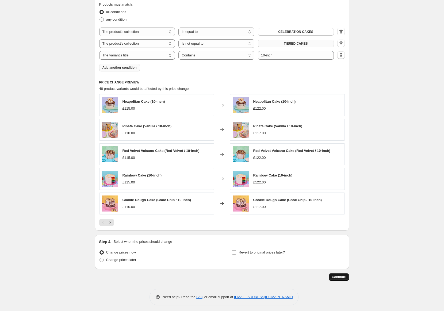
click at [342, 275] on span "Continue" at bounding box center [339, 277] width 14 height 4
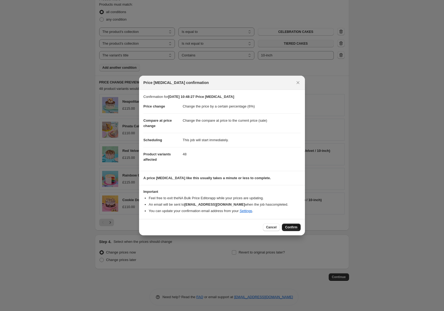
click at [295, 228] on span "Confirm" at bounding box center [291, 227] width 12 height 4
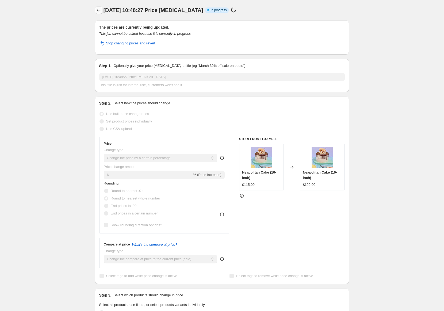
click at [99, 9] on icon "Price change jobs" at bounding box center [98, 9] width 5 height 5
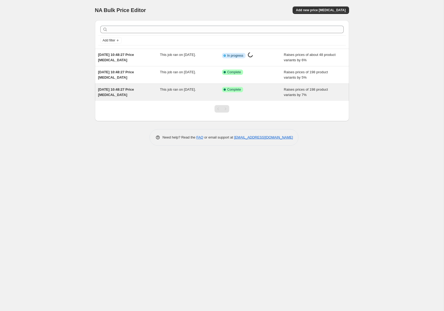
click at [292, 92] on span "Raises prices of 198 product variants by 7%" at bounding box center [306, 91] width 44 height 9
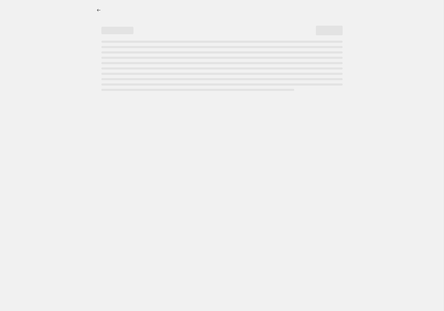
select select "percentage"
select select "title"
select select "collection"
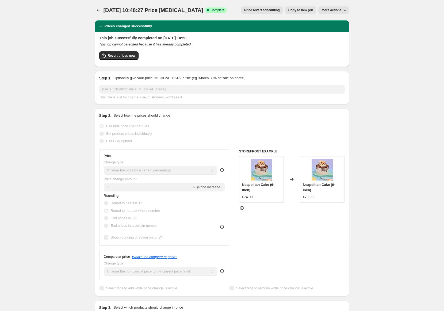
click at [304, 10] on span "Copy to new job" at bounding box center [300, 10] width 25 height 4
select select "percentage"
select select "title"
select select "collection"
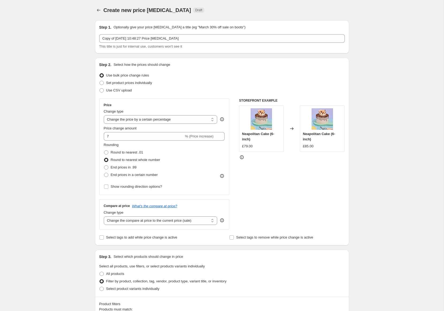
select select "percentage"
select select "title"
select select "collection"
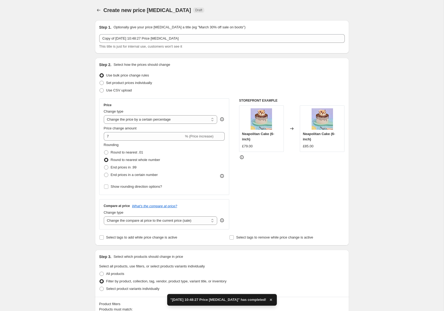
click at [291, 186] on div "STOREFRONT EXAMPLE Neapolitan Cake (6-inch) £79.00 Changed to Neapolitan Cake (…" at bounding box center [292, 163] width 106 height 131
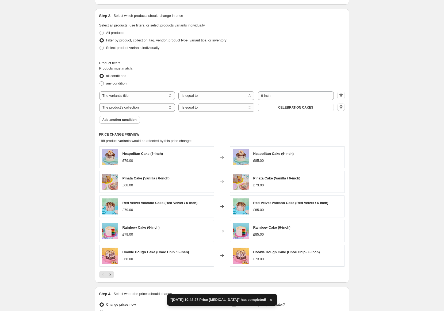
scroll to position [218, 0]
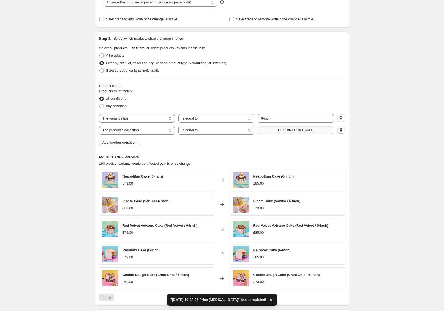
click at [286, 129] on span "CELEBRATION CAKES" at bounding box center [295, 130] width 35 height 4
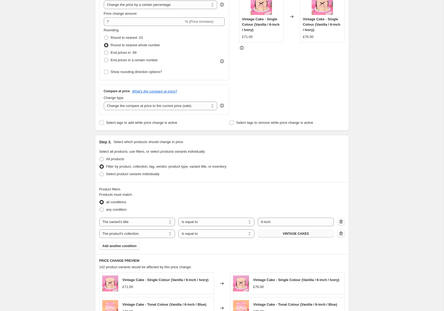
scroll to position [243, 0]
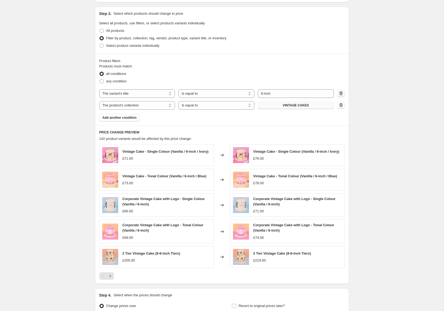
click at [342, 92] on icon "button" at bounding box center [340, 93] width 5 height 5
select select "collection"
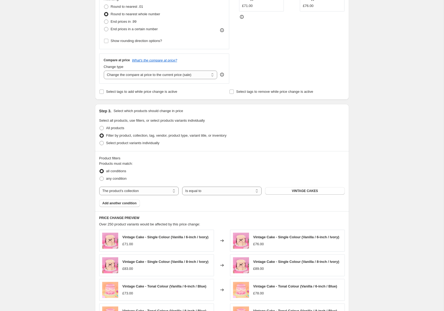
scroll to position [0, 0]
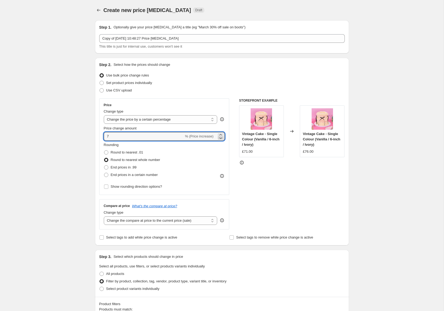
click at [220, 139] on icon at bounding box center [220, 137] width 5 height 5
click at [294, 181] on div "STOREFRONT EXAMPLE Vintage Cake - Single Colour (Vanilla / 6-inch / Ivory) £71.…" at bounding box center [292, 163] width 106 height 131
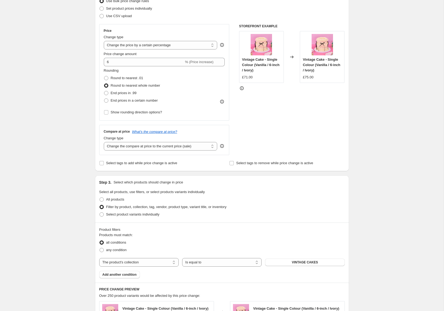
scroll to position [60, 0]
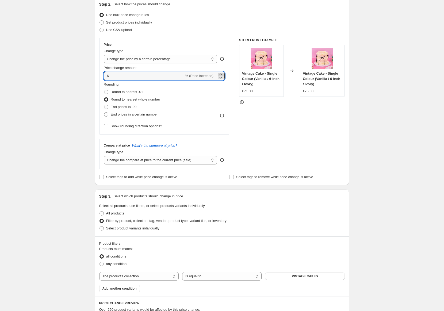
click at [221, 74] on icon at bounding box center [220, 74] width 2 height 1
click at [319, 136] on div "STOREFRONT EXAMPLE Vintage Cake - Single Colour (Vanilla / 6-inch / Ivory) £71.…" at bounding box center [292, 103] width 106 height 131
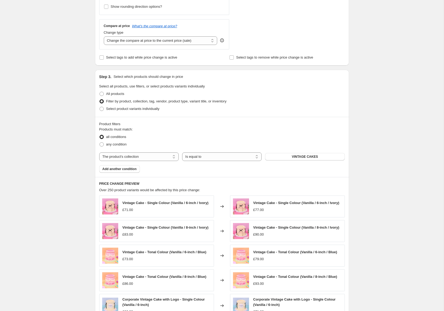
scroll to position [0, 0]
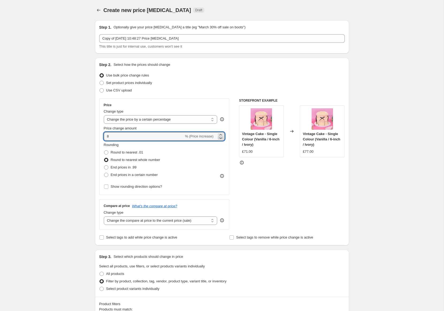
click at [223, 139] on icon at bounding box center [220, 137] width 5 height 5
drag, startPoint x: 311, startPoint y: 198, endPoint x: 314, endPoint y: 197, distance: 3.3
click at [311, 198] on div "STOREFRONT EXAMPLE Vintage Cake - Single Colour (Vanilla / 6-inch / Ivory) £71.…" at bounding box center [292, 163] width 106 height 131
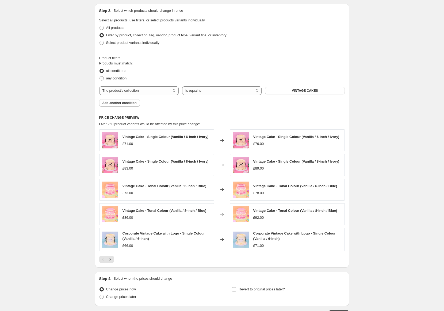
scroll to position [93, 0]
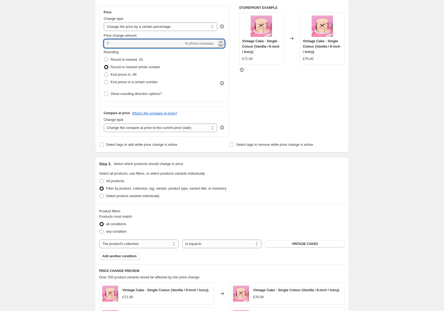
click at [220, 44] on icon at bounding box center [220, 45] width 5 height 5
click at [267, 91] on div "STOREFRONT EXAMPLE Vintage Cake - Single Colour (Vanilla / 6-inch / Ivory) £71.…" at bounding box center [292, 71] width 106 height 131
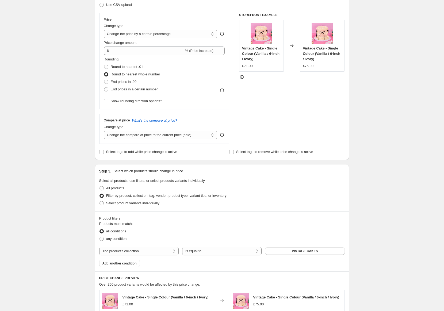
scroll to position [70, 0]
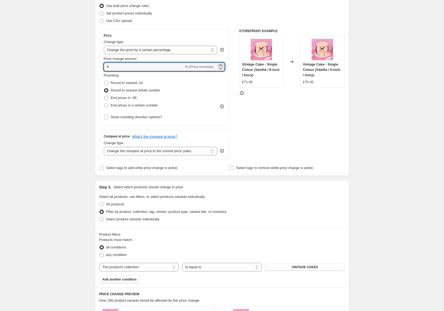
click at [221, 65] on icon at bounding box center [220, 64] width 2 height 1
click at [282, 112] on div "STOREFRONT EXAMPLE Vintage Cake - Single Colour (Vanilla / 6-inch / Ivory) £71.…" at bounding box center [292, 94] width 106 height 131
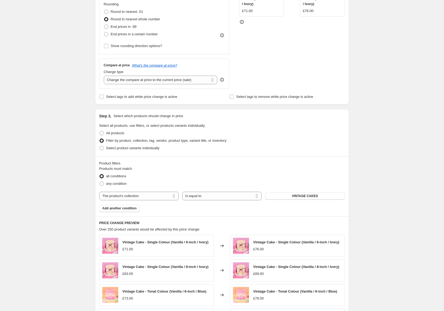
scroll to position [124, 0]
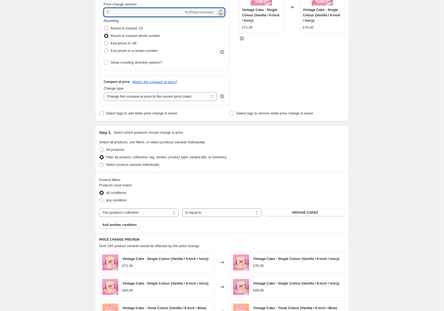
click at [221, 14] on icon at bounding box center [220, 13] width 5 height 5
click at [290, 79] on div "STOREFRONT EXAMPLE Vintage Cake - Single Colour (Vanilla / 6-inch / Ivory) £71.…" at bounding box center [292, 39] width 106 height 131
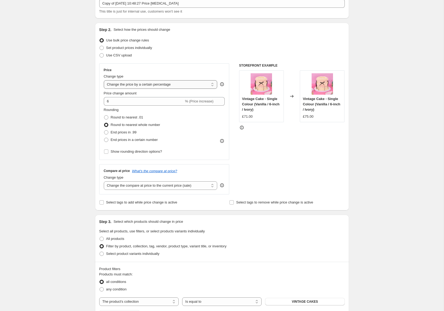
scroll to position [29, 0]
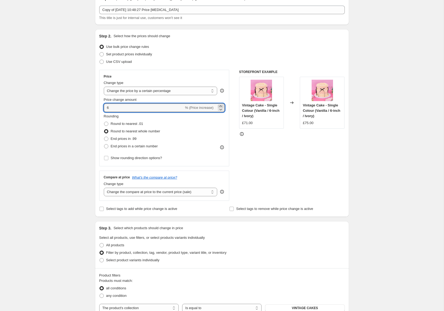
click at [221, 106] on icon at bounding box center [220, 105] width 5 height 5
click at [316, 183] on div "STOREFRONT EXAMPLE Vintage Cake - Single Colour (Vanilla / 6-inch / Ivory) £71.…" at bounding box center [292, 135] width 106 height 131
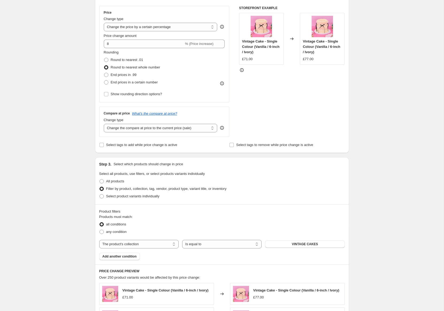
scroll to position [93, 0]
click at [220, 44] on icon at bounding box center [220, 45] width 5 height 5
click at [287, 105] on div "STOREFRONT EXAMPLE Vintage Cake - Single Colour (Vanilla / 6-inch / Ivory) £71.…" at bounding box center [292, 71] width 106 height 131
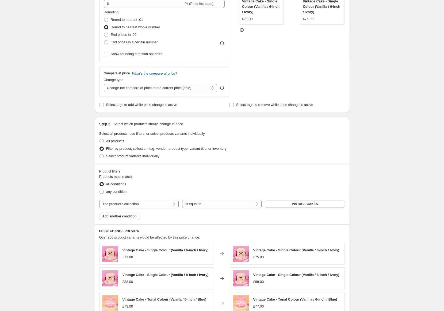
scroll to position [111, 0]
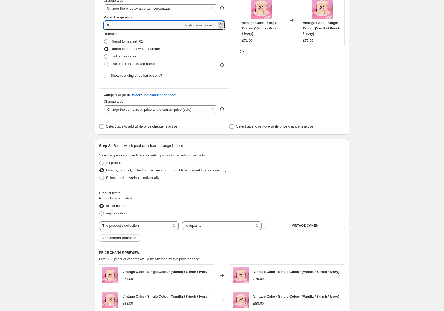
click at [221, 23] on icon at bounding box center [220, 23] width 2 height 1
type input "8"
click at [286, 87] on div "STOREFRONT EXAMPLE Vintage Cake - Single Colour (Vanilla / 6-inch / Ivory) £71.…" at bounding box center [292, 52] width 106 height 131
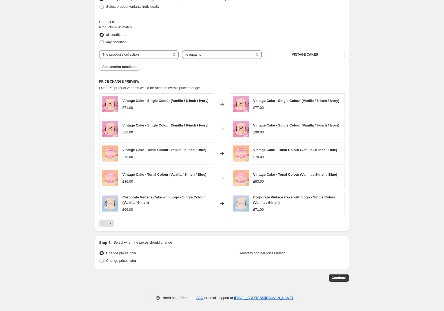
scroll to position [286, 0]
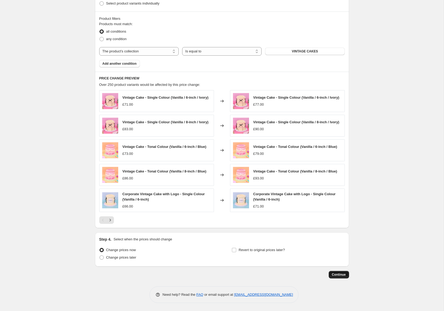
click at [343, 274] on span "Continue" at bounding box center [339, 275] width 14 height 4
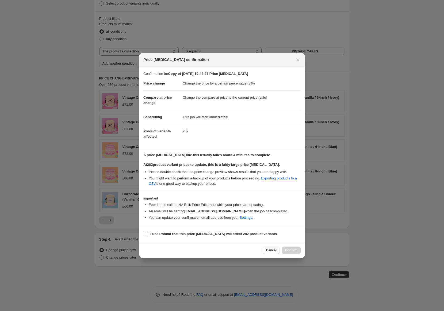
click at [272, 250] on span "Cancel" at bounding box center [271, 250] width 10 height 4
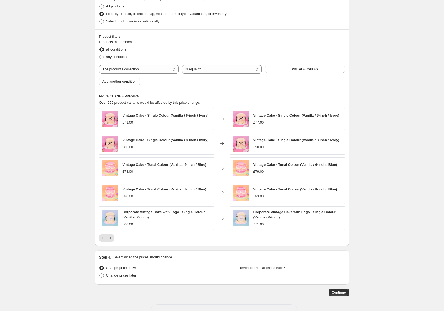
scroll to position [280, 0]
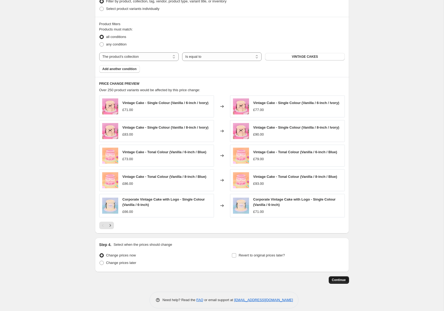
click at [339, 281] on span "Continue" at bounding box center [339, 280] width 14 height 4
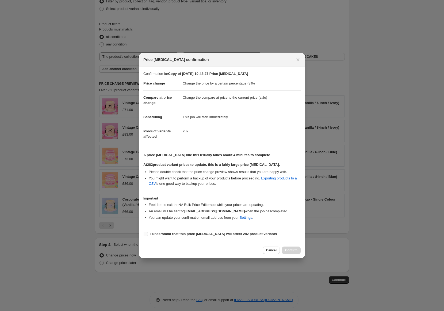
click at [147, 235] on input "I understand that this price change job will affect 282 product variants" at bounding box center [146, 234] width 4 height 4
checkbox input "true"
click at [297, 250] on span "Confirm" at bounding box center [291, 250] width 12 height 4
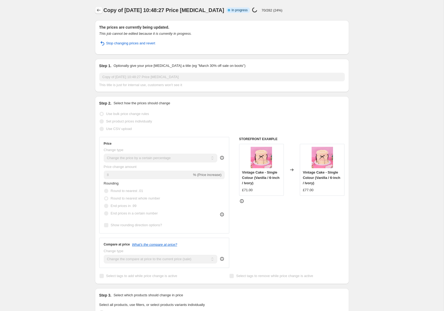
click at [97, 10] on icon "Price change jobs" at bounding box center [98, 9] width 5 height 5
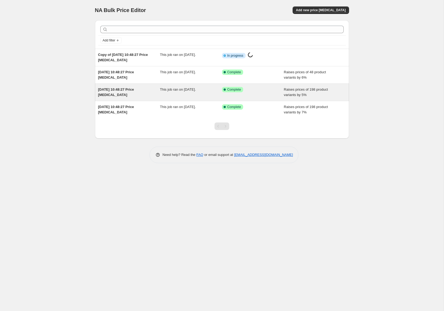
click at [283, 93] on div "Success Complete Complete" at bounding box center [253, 92] width 62 height 11
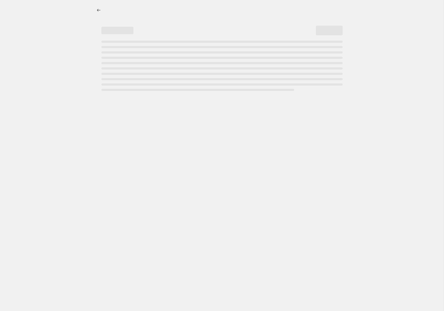
select select "percentage"
select select "title"
select select "contains"
select select "collection"
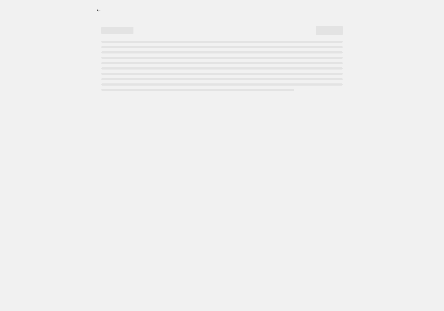
select select "not_equal"
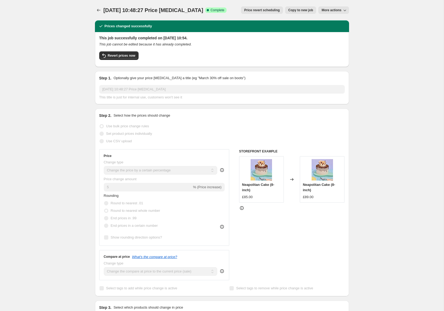
click at [310, 12] on span "Copy to new job" at bounding box center [300, 10] width 25 height 4
select select "percentage"
select select "title"
select select "contains"
select select "collection"
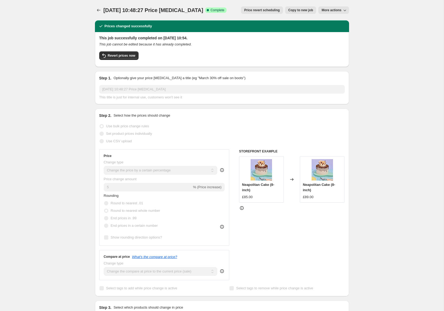
select select "collection"
select select "not_equal"
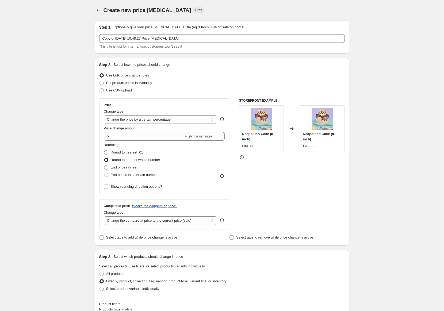
select select "percentage"
select select "title"
select select "contains"
select select "collection"
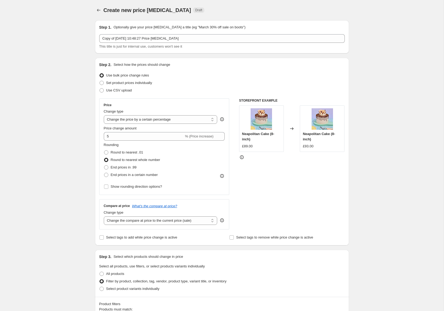
select select "not_equal"
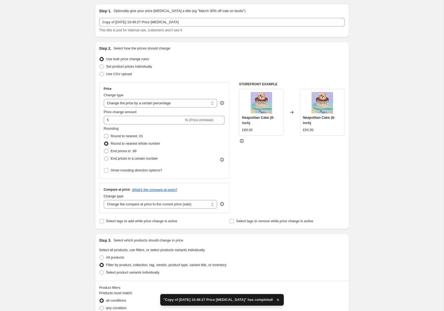
scroll to position [178, 0]
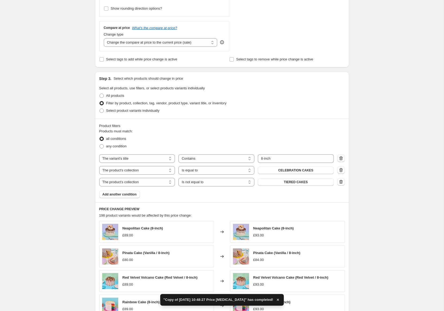
click at [338, 158] on icon "button" at bounding box center [340, 158] width 5 height 5
select select "collection"
select select "equal"
select select "not_equal"
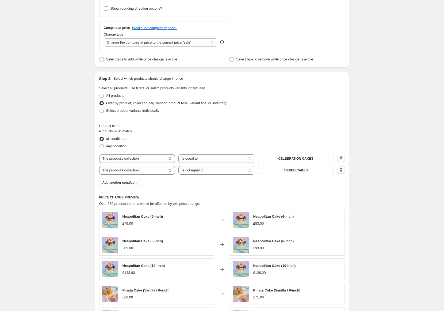
click at [342, 167] on icon "button" at bounding box center [340, 169] width 5 height 5
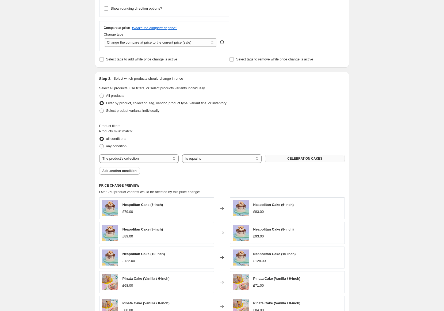
click at [322, 157] on button "CELEBRATION CAKES" at bounding box center [304, 158] width 79 height 7
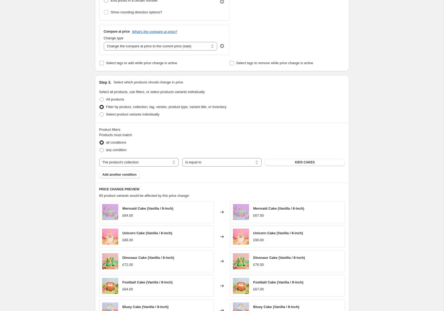
scroll to position [108, 0]
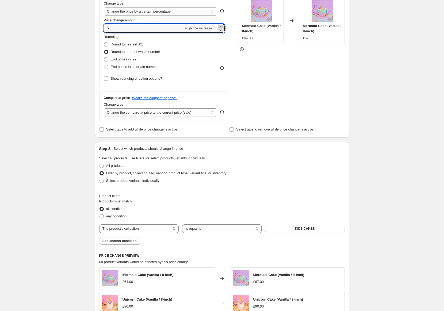
click at [221, 26] on icon at bounding box center [220, 26] width 2 height 1
type input "7"
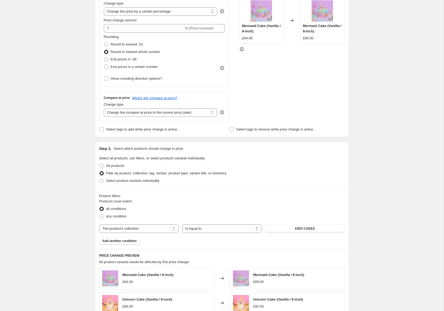
click at [354, 155] on div "Create new price change job. This page is ready Create new price change job Dra…" at bounding box center [222, 189] width 267 height 595
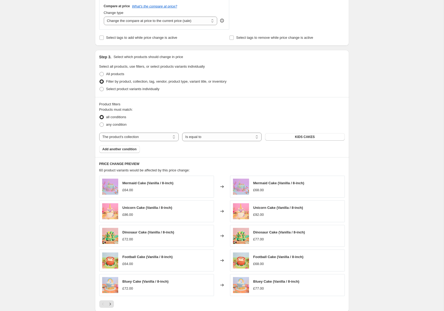
scroll to position [280, 0]
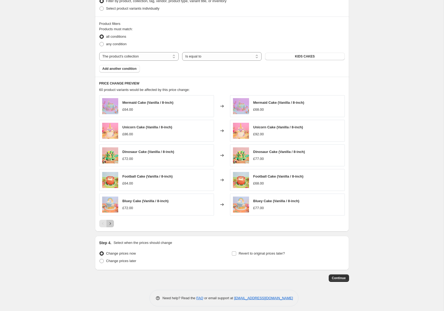
click at [108, 221] on icon "Next" at bounding box center [110, 223] width 5 height 5
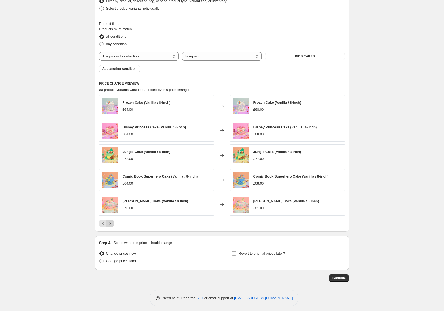
click at [108, 221] on icon "Next" at bounding box center [110, 223] width 5 height 5
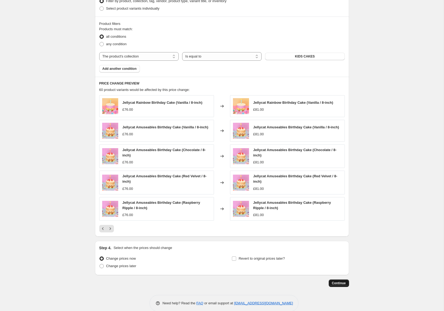
click at [344, 281] on span "Continue" at bounding box center [339, 283] width 14 height 4
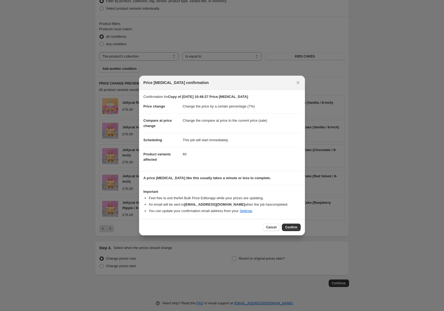
click at [293, 227] on span "Confirm" at bounding box center [291, 227] width 12 height 4
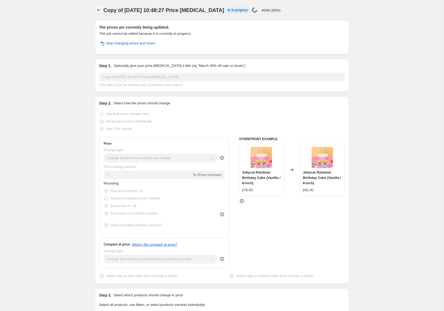
click at [97, 10] on icon "Price change jobs" at bounding box center [98, 10] width 3 height 3
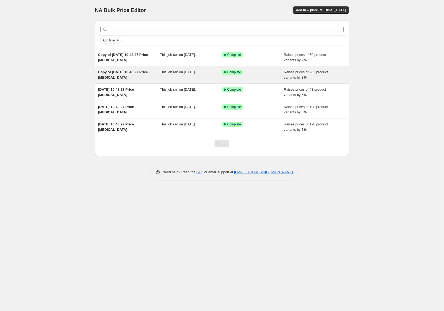
click at [180, 76] on div "This job ran on [DATE]." at bounding box center [191, 75] width 62 height 11
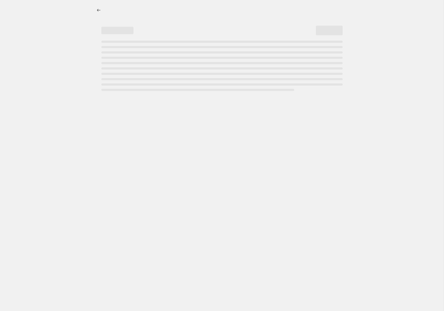
select select "percentage"
select select "collection"
select select "percentage"
select select "collection"
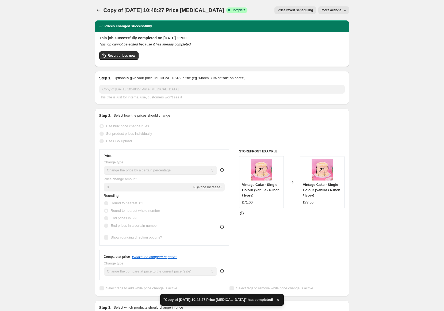
click at [334, 10] on span "More actions" at bounding box center [331, 10] width 20 height 4
click at [336, 19] on span "Copy to new job" at bounding box center [333, 21] width 25 height 4
select select "percentage"
select select "collection"
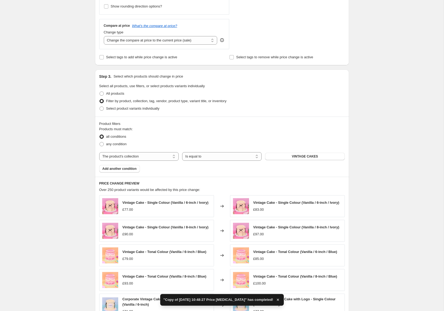
scroll to position [196, 0]
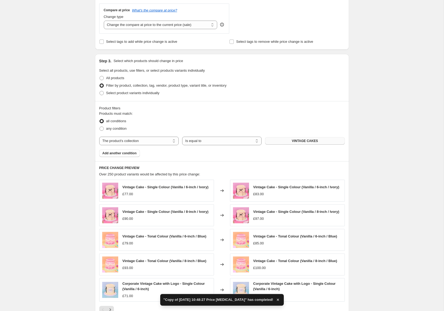
click at [300, 139] on span "VINTAGE CAKES" at bounding box center [305, 141] width 26 height 4
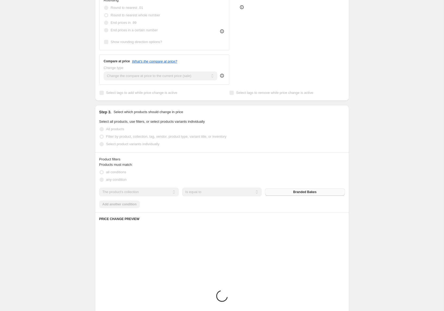
scroll to position [0, 0]
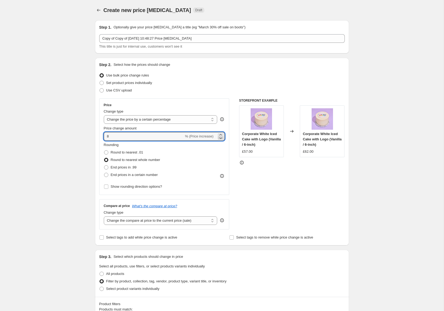
click at [220, 137] on icon at bounding box center [220, 137] width 5 height 5
type input "6"
click at [273, 172] on div "STOREFRONT EXAMPLE Corporate White Iced Cake with Logo (Vanilla / 6-inch) £57.0…" at bounding box center [292, 163] width 106 height 131
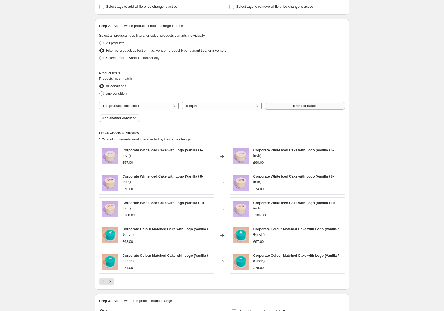
scroll to position [237, 0]
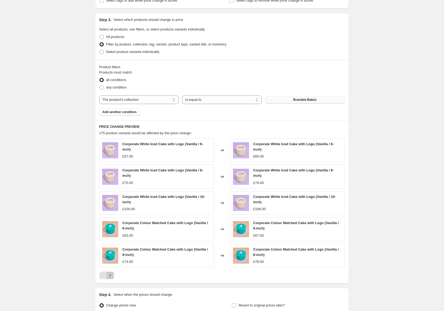
click at [110, 272] on button "Next" at bounding box center [109, 275] width 7 height 7
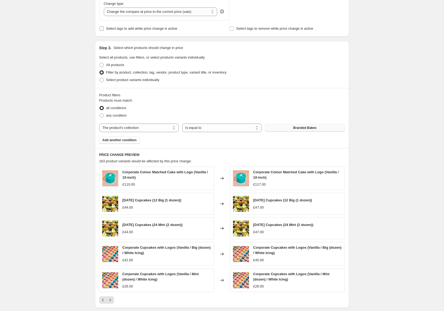
scroll to position [223, 0]
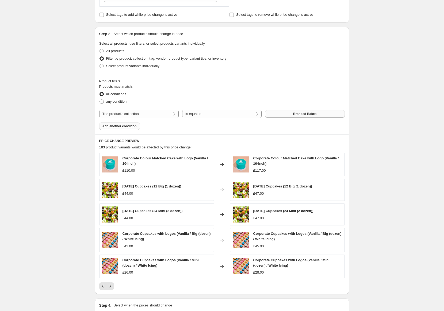
click at [123, 125] on span "Add another condition" at bounding box center [119, 126] width 34 height 4
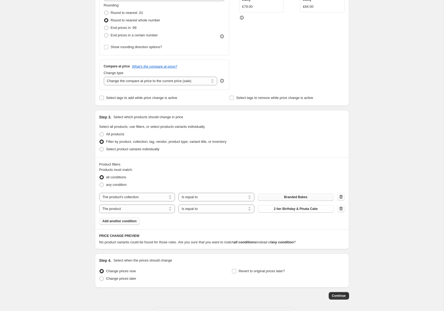
scroll to position [159, 0]
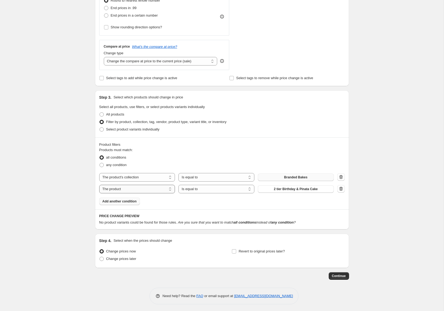
click at [147, 189] on select "The product The product's collection The product's tag The product's vendor The…" at bounding box center [137, 189] width 76 height 9
select select "title"
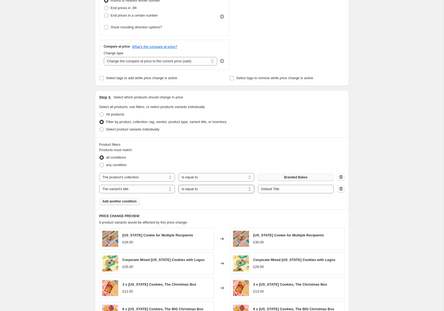
click at [225, 189] on select "Is equal to Is not equal to Contains" at bounding box center [216, 189] width 76 height 9
select select "contains"
click at [273, 188] on input "Default Title" at bounding box center [296, 189] width 76 height 9
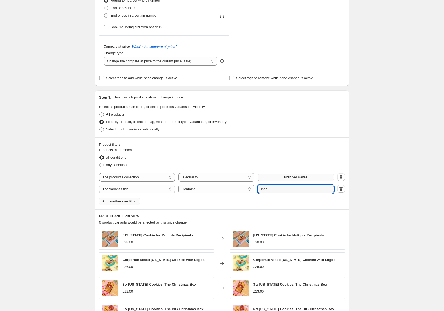
type input "inch"
click at [366, 214] on div "Create new price change job. This page is ready Create new price change job Dra…" at bounding box center [222, 144] width 444 height 607
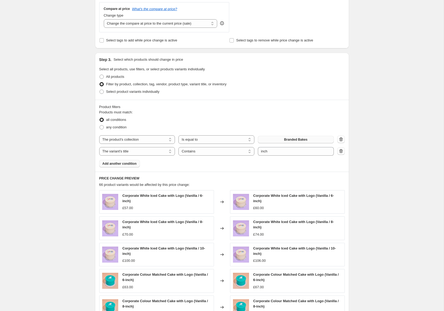
scroll to position [0, 0]
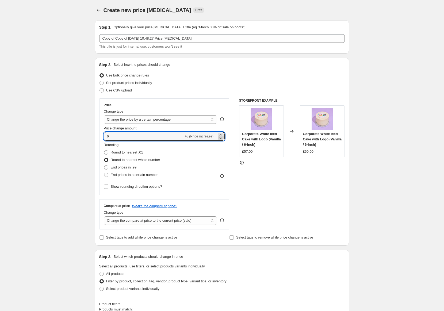
click at [221, 135] on icon at bounding box center [220, 137] width 5 height 5
click at [303, 200] on div "STOREFRONT EXAMPLE Corporate White Iced Cake with Logo (Vanilla / 6-inch) £57.0…" at bounding box center [292, 163] width 106 height 131
click at [220, 133] on icon at bounding box center [220, 134] width 5 height 5
click at [282, 181] on div "STOREFRONT EXAMPLE Corporate White Iced Cake with Logo (Vanilla / 6-inch) £57.0…" at bounding box center [292, 163] width 106 height 131
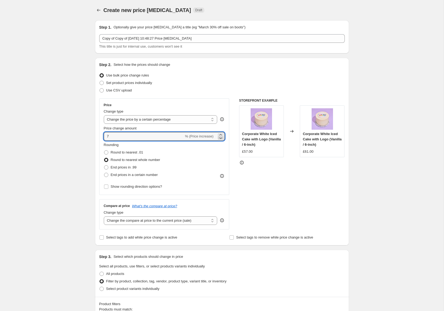
click at [220, 137] on icon at bounding box center [221, 138] width 3 height 2
type input "6"
click at [283, 179] on div "STOREFRONT EXAMPLE Corporate White Iced Cake with Logo (Vanilla / 6-inch) £57.0…" at bounding box center [292, 163] width 106 height 131
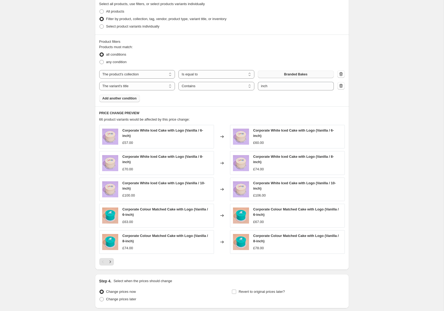
scroll to position [302, 0]
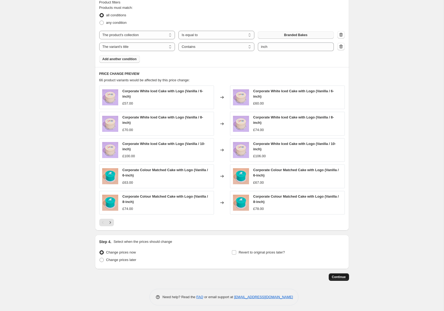
click at [338, 275] on span "Continue" at bounding box center [339, 277] width 14 height 4
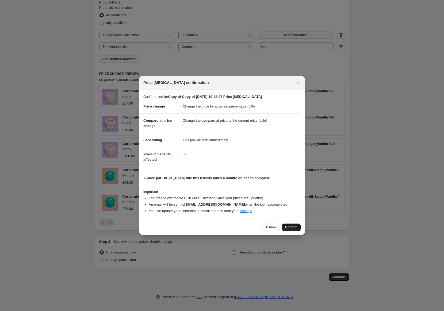
click at [293, 225] on span "Confirm" at bounding box center [291, 227] width 12 height 4
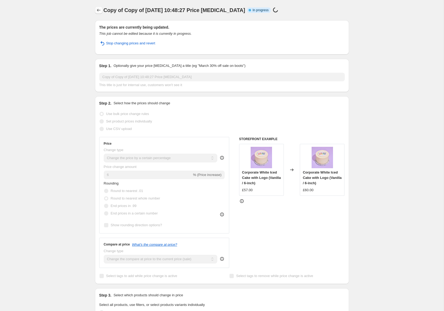
click at [98, 10] on icon "Price change jobs" at bounding box center [98, 9] width 5 height 5
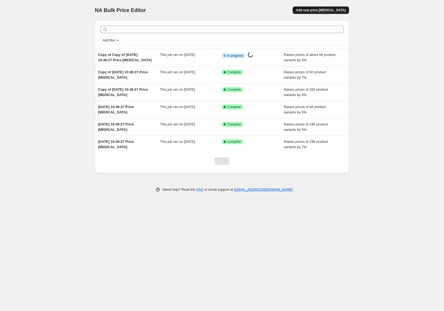
click at [328, 9] on span "Add new price [MEDICAL_DATA]" at bounding box center [321, 10] width 50 height 4
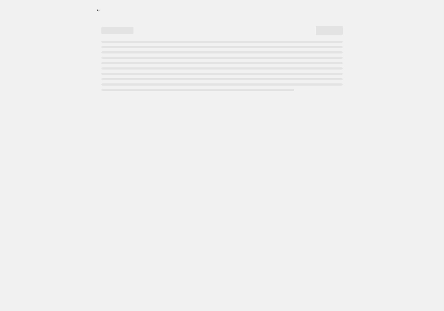
select select "percentage"
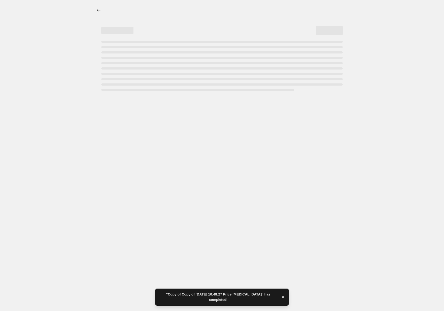
select select "percentage"
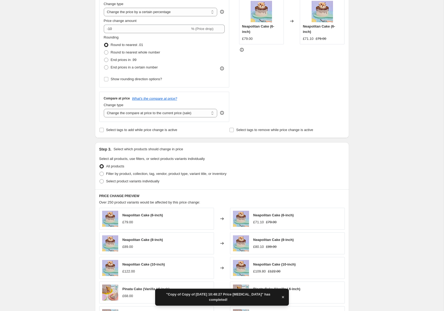
scroll to position [128, 0]
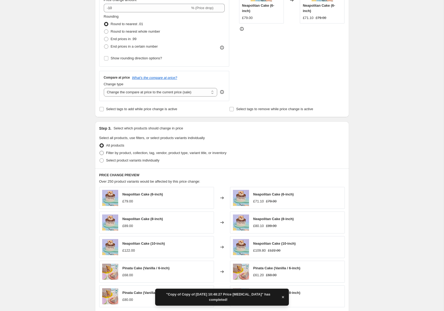
click at [124, 151] on span "Filter by product, collection, tag, vendor, product type, variant title, or inv…" at bounding box center [166, 153] width 120 height 4
click at [100, 151] on input "Filter by product, collection, tag, vendor, product type, variant title, or inv…" at bounding box center [99, 151] width 0 height 0
radio input "true"
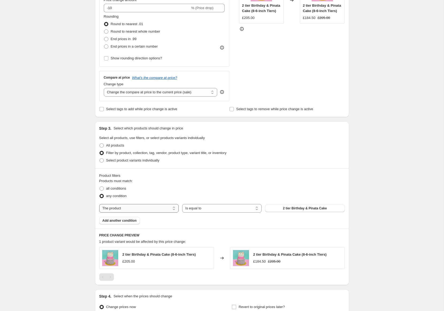
click at [170, 207] on select "The product The product's collection The product's tag The product's vendor The…" at bounding box center [138, 208] width 79 height 9
click at [304, 206] on span "2 tier Birthday & Pinata Cake" at bounding box center [305, 208] width 44 height 4
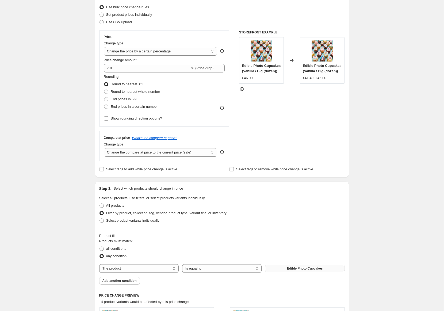
scroll to position [65, 0]
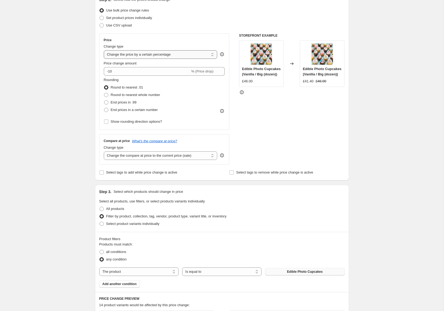
click at [197, 55] on select "Change the price to a certain amount Change the price by a certain amount Chang…" at bounding box center [161, 54] width 114 height 9
select select "by"
click at [220, 69] on icon at bounding box center [220, 69] width 5 height 5
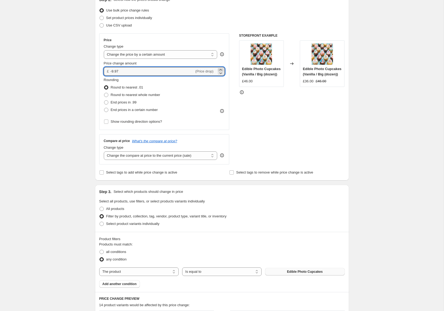
click at [220, 69] on icon at bounding box center [220, 69] width 5 height 5
drag, startPoint x: 220, startPoint y: 69, endPoint x: 173, endPoint y: 71, distance: 47.1
click at [220, 69] on icon at bounding box center [220, 69] width 5 height 5
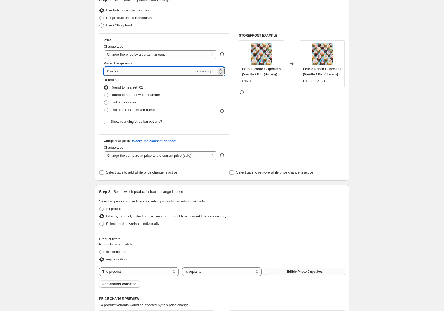
click at [143, 72] on input "-9.92" at bounding box center [152, 71] width 84 height 9
type input "2.00"
click at [186, 98] on div "Rounding Round to nearest .01 Round to nearest whole number End prices in .99 E…" at bounding box center [164, 95] width 121 height 36
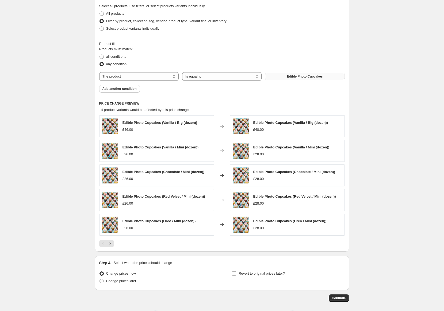
scroll to position [281, 0]
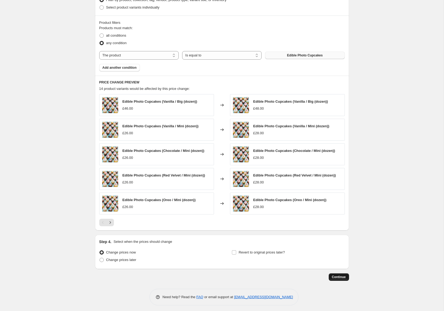
click at [339, 275] on span "Continue" at bounding box center [339, 277] width 14 height 4
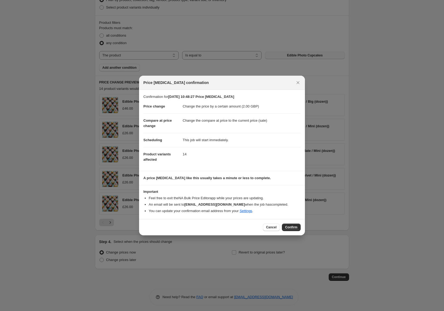
click at [292, 225] on span "Confirm" at bounding box center [291, 227] width 12 height 4
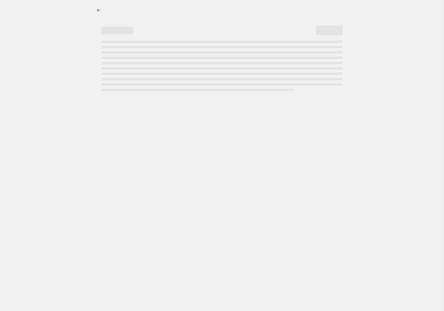
select select "by"
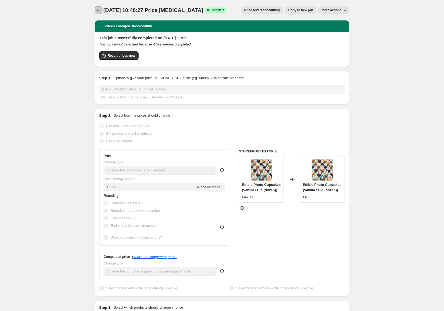
click at [96, 10] on icon "Price change jobs" at bounding box center [98, 9] width 5 height 5
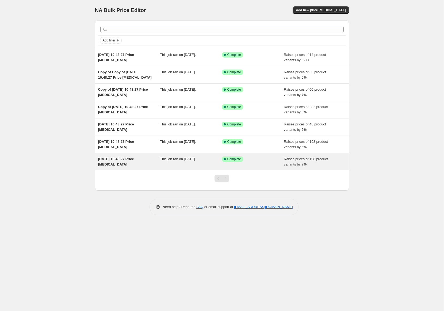
click at [178, 157] on span "This job ran on [DATE]." at bounding box center [178, 159] width 36 height 4
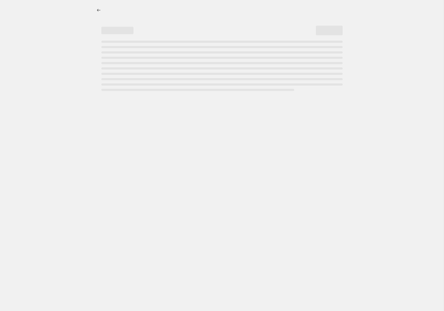
select select "percentage"
select select "title"
select select "collection"
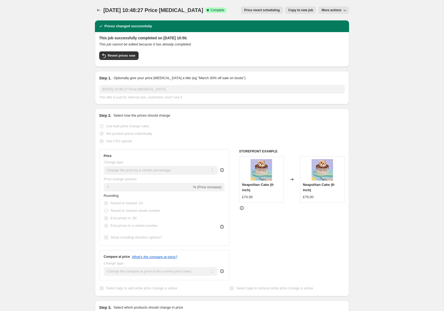
click at [343, 13] on icon "button" at bounding box center [344, 9] width 5 height 5
click at [131, 55] on span "Revert prices now" at bounding box center [122, 55] width 28 height 4
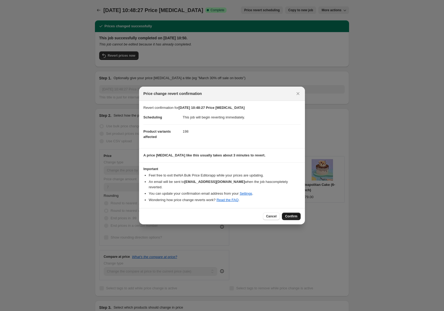
click at [290, 216] on span "Confirm" at bounding box center [291, 216] width 12 height 4
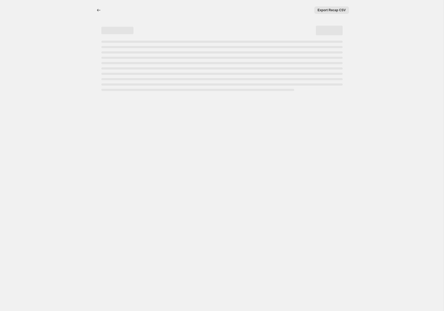
select select "percentage"
select select "title"
select select "collection"
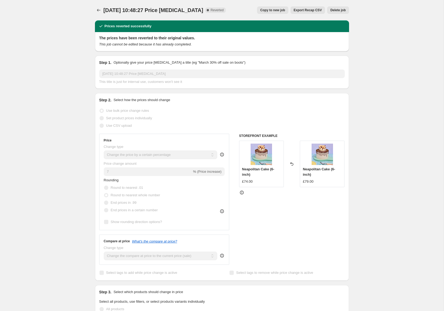
click at [277, 10] on span "Copy to new job" at bounding box center [272, 10] width 25 height 4
select select "percentage"
select select "title"
select select "collection"
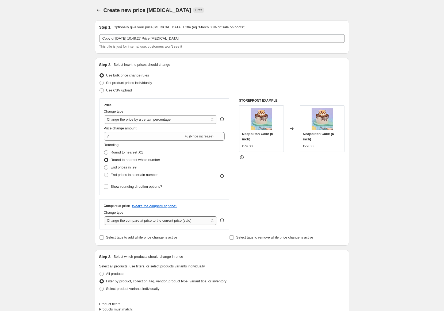
click at [186, 223] on select "Change the compare at price to the current price (sale) Change the compare at p…" at bounding box center [161, 220] width 114 height 9
select select "remove"
click at [314, 201] on div "STOREFRONT EXAMPLE Neapolitan Cake (6-inch) £74.00 Changed to Neapolitan Cake (…" at bounding box center [292, 163] width 106 height 131
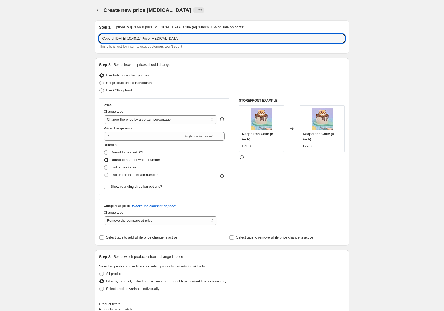
drag, startPoint x: 186, startPoint y: 39, endPoint x: 88, endPoint y: 34, distance: 98.3
click at [88, 34] on div "Create new price change job. This page is ready Create new price change job Dra…" at bounding box center [222, 303] width 444 height 607
type input "6" Celebration New"
click at [369, 34] on div "Create new price change job. This page is ready Create new price change job Dra…" at bounding box center [222, 303] width 444 height 607
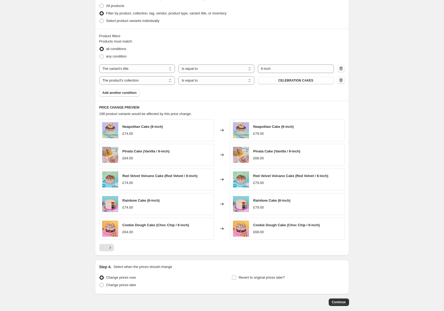
scroll to position [293, 0]
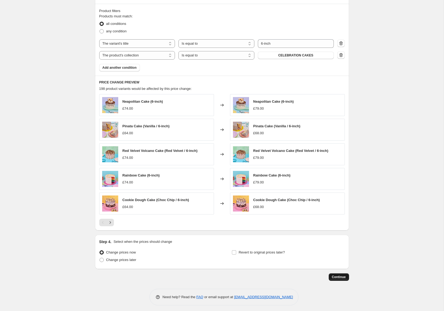
click at [336, 276] on span "Continue" at bounding box center [339, 277] width 14 height 4
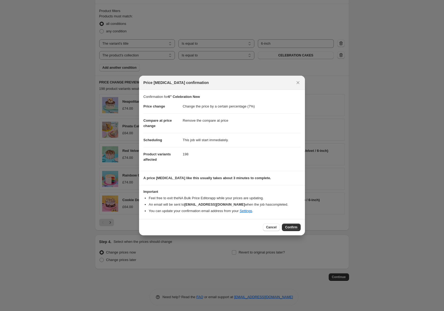
click at [288, 225] on span "Confirm" at bounding box center [291, 227] width 12 height 4
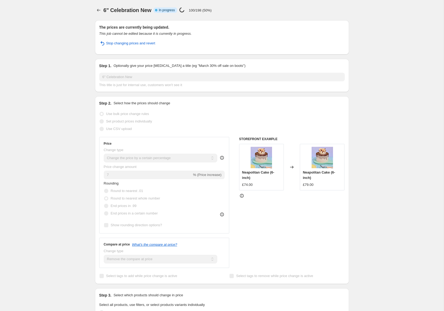
select select "percentage"
select select "remove"
select select "title"
select select "collection"
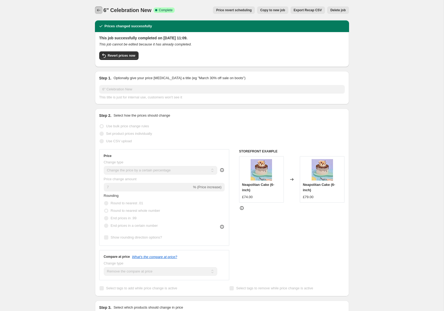
click at [98, 9] on icon "Price change jobs" at bounding box center [98, 9] width 5 height 5
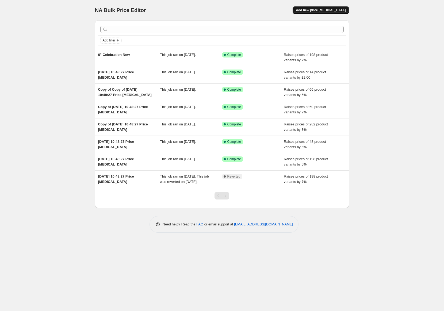
click at [323, 11] on span "Add new price [MEDICAL_DATA]" at bounding box center [321, 10] width 50 height 4
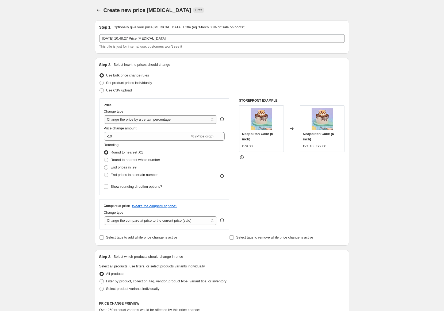
click at [189, 123] on select "Change the price to a certain amount Change the price by a certain amount Chang…" at bounding box center [161, 119] width 114 height 9
select select "no_change"
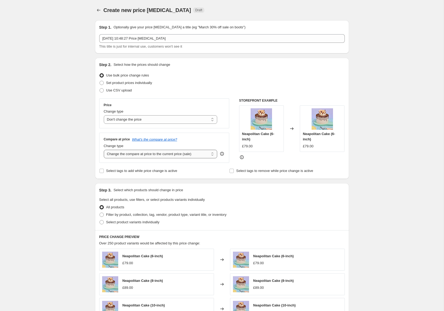
click at [141, 154] on select "Change the compare at price to the current price (sale) Change the compare at p…" at bounding box center [161, 154] width 114 height 9
select select "remove"
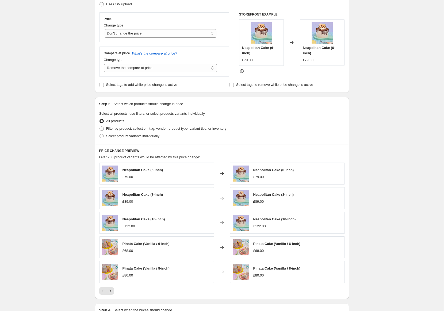
scroll to position [87, 0]
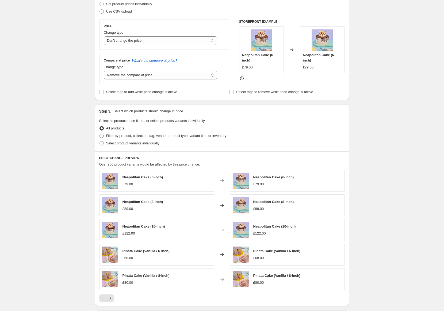
click at [102, 134] on span at bounding box center [101, 136] width 4 height 4
click at [100, 134] on input "Filter by product, collection, tag, vendor, product type, variant title, or inv…" at bounding box center [99, 134] width 0 height 0
radio input "true"
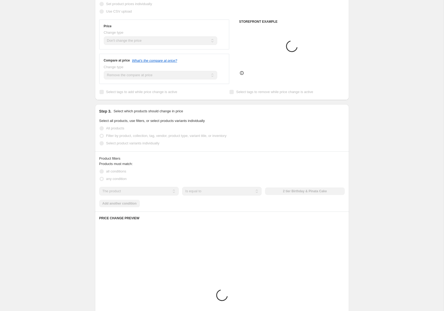
scroll to position [79, 0]
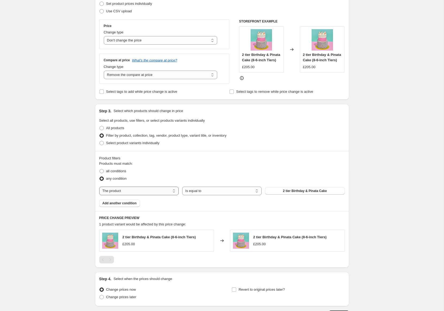
click at [160, 193] on select "The product The product's collection The product's tag The product's vendor The…" at bounding box center [138, 191] width 79 height 9
select select "collection"
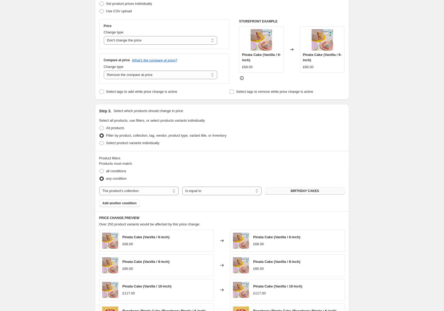
click at [313, 190] on span "BIRTHDAY CAKES" at bounding box center [305, 191] width 28 height 4
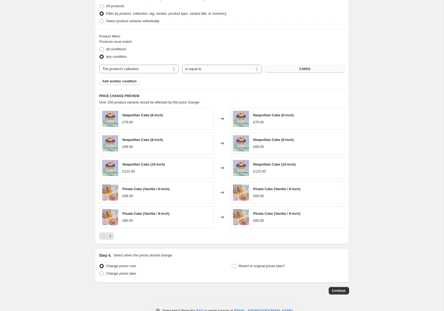
scroll to position [215, 0]
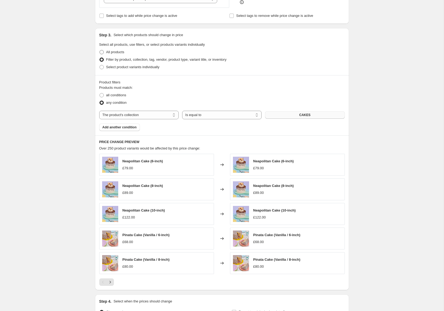
click at [103, 50] on span at bounding box center [101, 52] width 4 height 4
click at [100, 50] on input "All products" at bounding box center [99, 50] width 0 height 0
radio input "true"
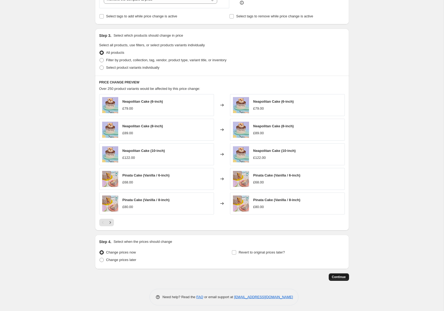
click at [343, 275] on span "Continue" at bounding box center [339, 277] width 14 height 4
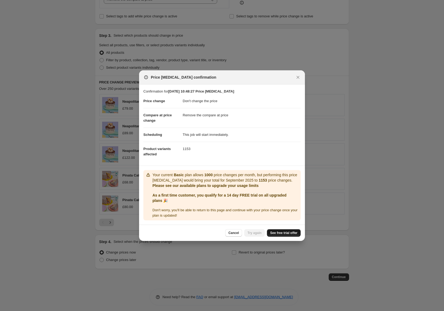
click at [289, 233] on span "See free trial offer" at bounding box center [283, 233] width 27 height 4
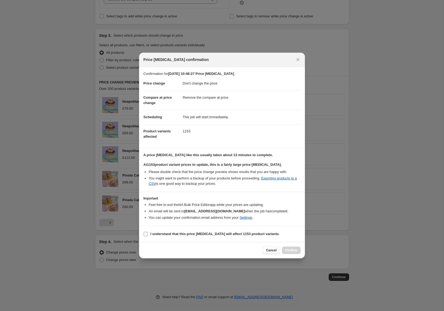
click at [173, 232] on b "I understand that this price change job will affect 1153 product variants" at bounding box center [214, 234] width 129 height 4
click at [148, 232] on input "I understand that this price change job will affect 1153 product variants" at bounding box center [146, 234] width 4 height 4
checkbox input "true"
click at [293, 251] on span "Confirm" at bounding box center [291, 250] width 12 height 4
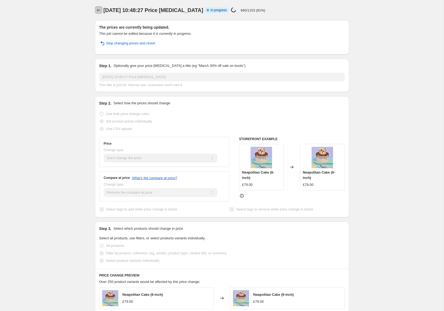
click at [102, 11] on button "Price change jobs" at bounding box center [98, 9] width 7 height 7
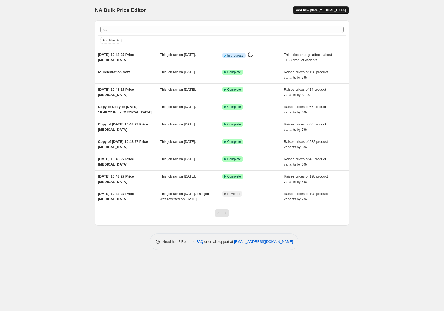
click at [322, 9] on span "Add new price [MEDICAL_DATA]" at bounding box center [321, 10] width 50 height 4
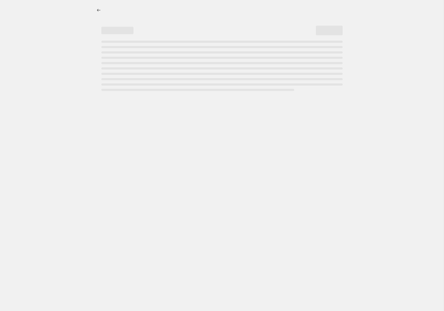
select select "percentage"
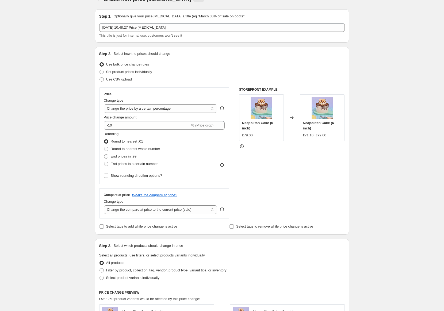
scroll to position [28, 0]
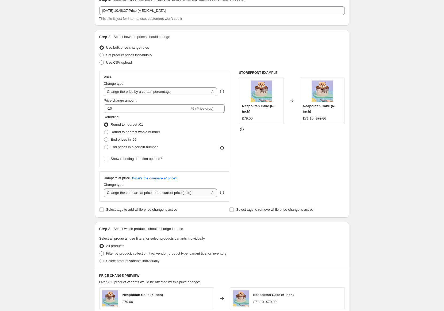
click at [143, 193] on select "Change the compare at price to the current price (sale) Change the compare at p…" at bounding box center [161, 193] width 114 height 9
select select "remove"
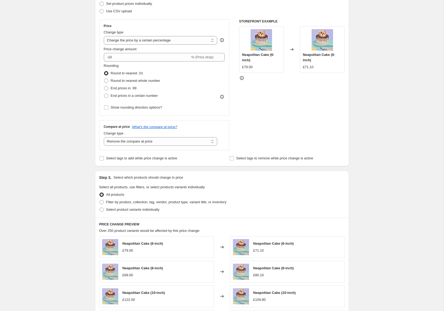
scroll to position [99, 0]
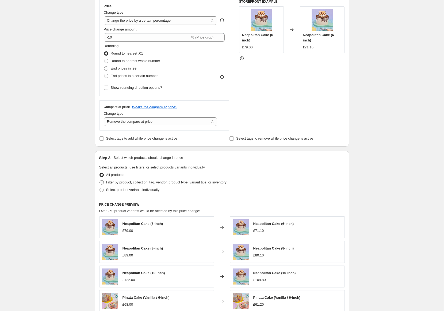
click at [117, 182] on span "Filter by product, collection, tag, vendor, product type, variant title, or inv…" at bounding box center [166, 182] width 120 height 4
click at [100, 181] on input "Filter by product, collection, tag, vendor, product type, variant title, or inv…" at bounding box center [99, 180] width 0 height 0
radio input "true"
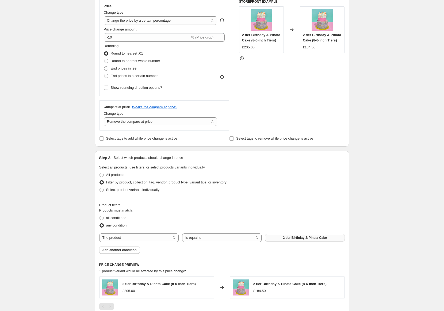
click at [303, 240] on button "2 tier Birthday & Pinata Cake" at bounding box center [304, 237] width 79 height 7
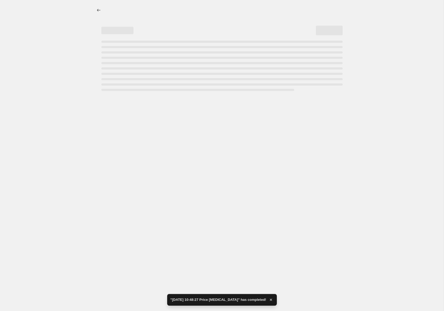
scroll to position [0, 0]
select select "percentage"
select select "remove"
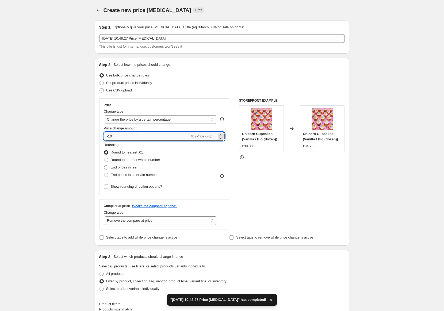
click at [133, 134] on input "-10" at bounding box center [147, 136] width 86 height 9
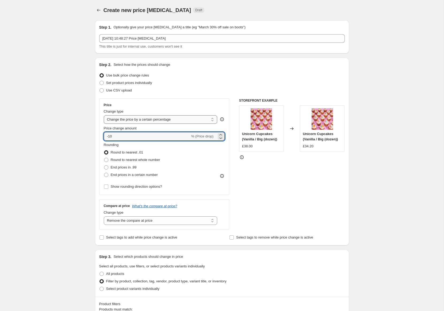
click at [161, 118] on select "Change the price to a certain amount Change the price by a certain amount Chang…" at bounding box center [161, 119] width 114 height 9
select select "by"
drag, startPoint x: 142, startPoint y: 135, endPoint x: 108, endPoint y: 133, distance: 34.2
click at [108, 133] on div "£ -10.00 (Price drop)" at bounding box center [164, 136] width 121 height 9
type input "2.00"
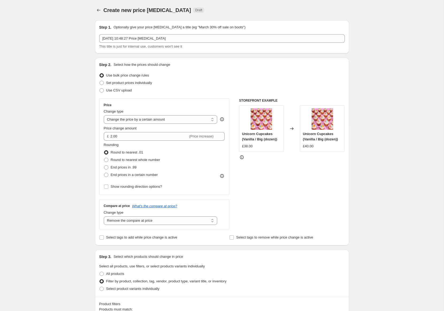
click at [307, 194] on div "STOREFRONT EXAMPLE Unicorn Cupcakes (Vanilla / Big (dozen)) £38.00 Changed to U…" at bounding box center [292, 163] width 106 height 131
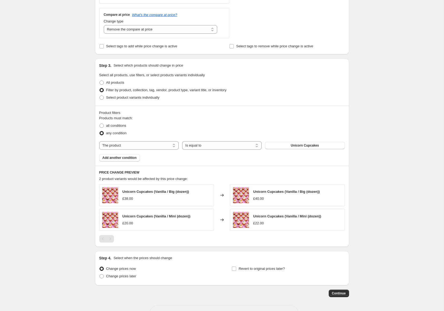
scroll to position [189, 0]
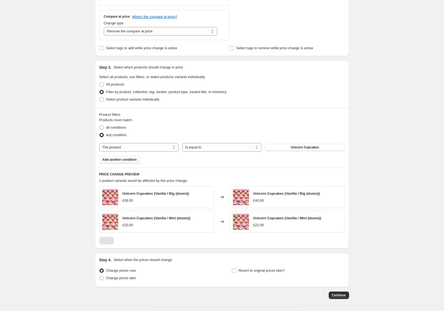
click at [129, 156] on button "Add another condition" at bounding box center [119, 159] width 41 height 7
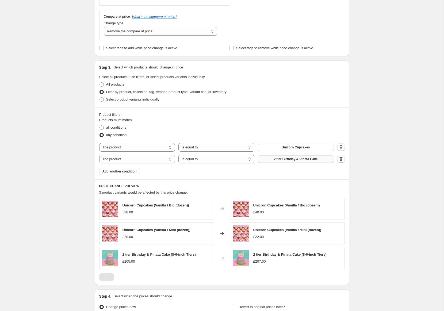
click at [304, 160] on button "2 tier Birthday & Pinata Cake" at bounding box center [296, 158] width 76 height 7
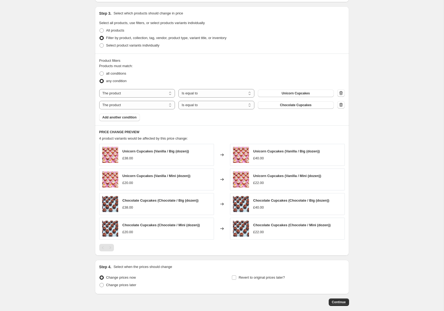
scroll to position [245, 0]
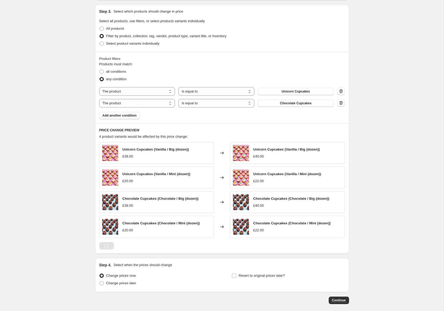
click at [342, 294] on div "Step 1. Optionally give your price change job a title (eg "March 30% off sale o…" at bounding box center [220, 37] width 258 height 533
click at [344, 297] on button "Continue" at bounding box center [339, 300] width 20 height 7
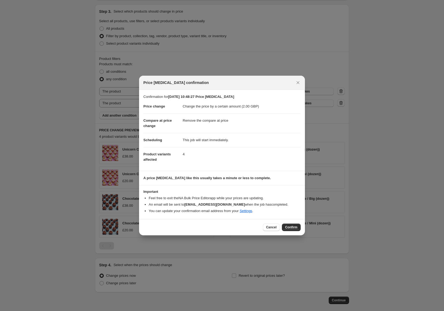
click at [293, 225] on span "Confirm" at bounding box center [291, 227] width 12 height 4
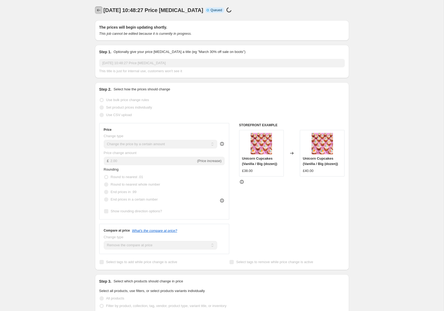
click at [99, 9] on icon "Price change jobs" at bounding box center [98, 9] width 5 height 5
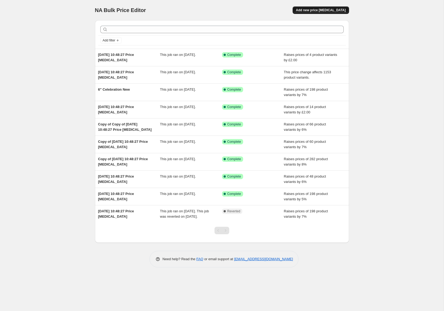
click at [328, 9] on span "Add new price [MEDICAL_DATA]" at bounding box center [321, 10] width 50 height 4
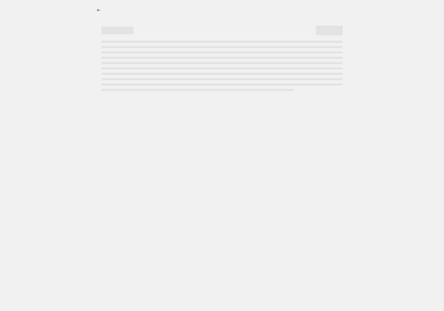
select select "percentage"
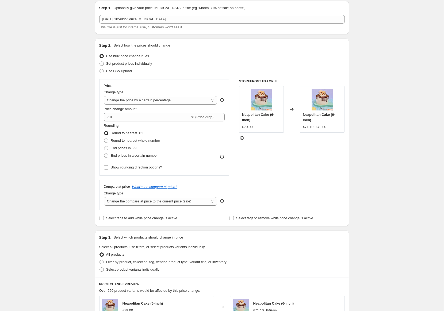
scroll to position [32, 0]
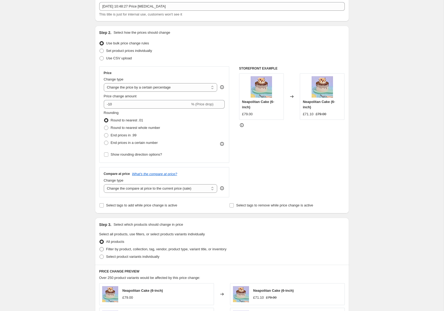
click at [130, 251] on label "Filter by product, collection, tag, vendor, product type, variant title, or inv…" at bounding box center [162, 249] width 127 height 7
click at [100, 247] on input "Filter by product, collection, tag, vendor, product type, variant title, or inv…" at bounding box center [99, 247] width 0 height 0
radio input "true"
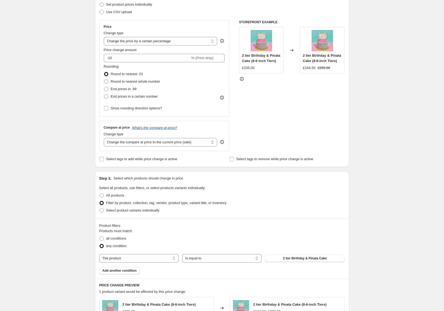
scroll to position [127, 0]
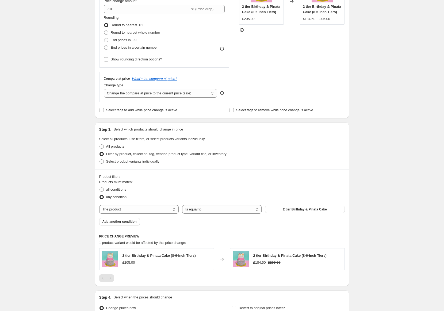
click at [147, 213] on div "Products must match: all conditions any condition The product The product's col…" at bounding box center [222, 202] width 246 height 46
click at [148, 209] on select "The product The product's collection The product's tag The product's vendor The…" at bounding box center [138, 209] width 79 height 9
select select "collection"
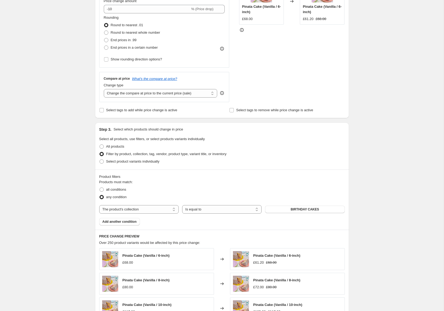
click at [293, 213] on div "Products must match: all conditions any condition The product The product's col…" at bounding box center [222, 202] width 246 height 46
click at [295, 208] on span "BIRTHDAY CAKES" at bounding box center [305, 209] width 28 height 4
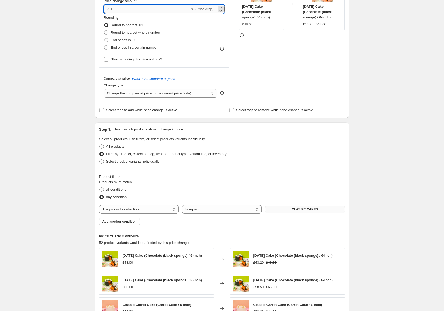
click at [160, 8] on input "-10" at bounding box center [147, 9] width 86 height 9
type input "5"
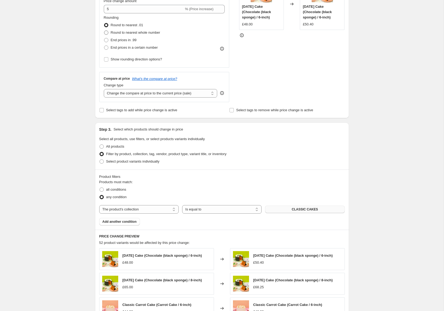
click at [106, 30] on span at bounding box center [106, 32] width 4 height 4
click at [104, 30] on input "Round to nearest whole number" at bounding box center [104, 30] width 0 height 0
radio input "true"
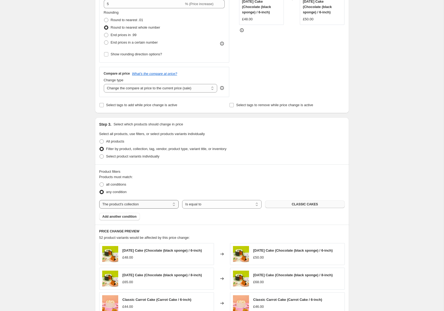
scroll to position [99, 0]
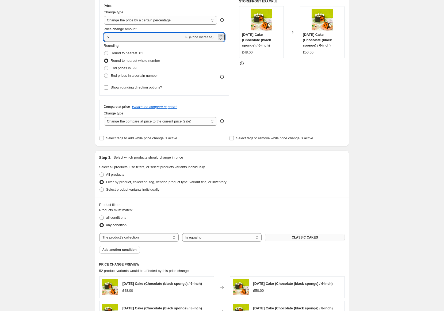
click at [221, 34] on icon at bounding box center [220, 35] width 5 height 5
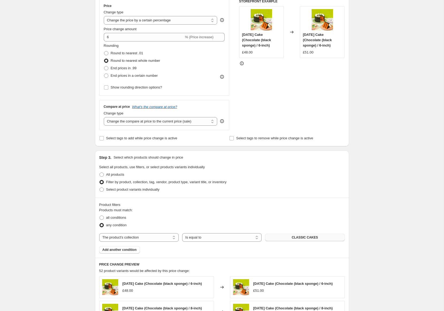
click at [281, 109] on div "STOREFRONT EXAMPLE Halloween Cake (Chocolate (black sponge) / 6-inch) £48.00 Ch…" at bounding box center [292, 64] width 106 height 131
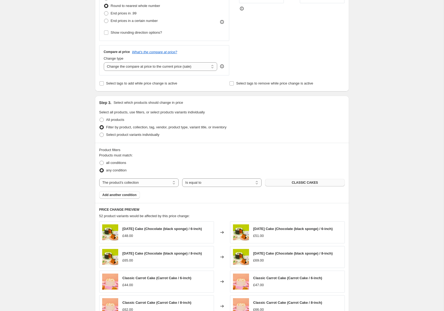
scroll to position [110, 0]
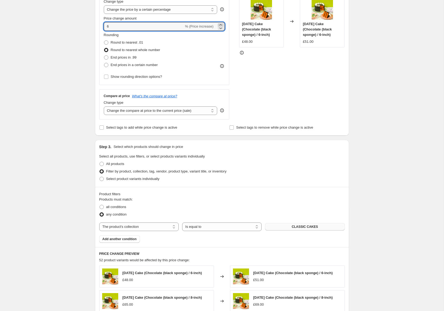
click at [220, 25] on icon at bounding box center [220, 24] width 2 height 1
type input "8"
click at [269, 79] on div "STOREFRONT EXAMPLE Halloween Cake (Chocolate (black sponge) / 6-inch) £48.00 Ch…" at bounding box center [292, 54] width 106 height 131
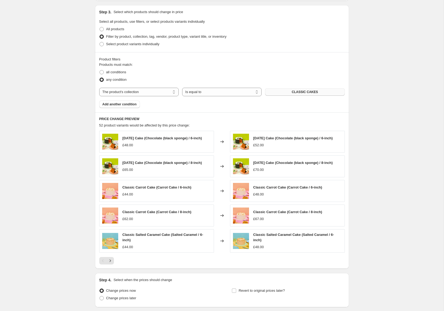
scroll to position [286, 0]
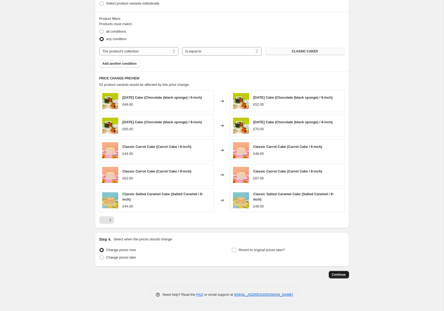
click at [338, 275] on span "Continue" at bounding box center [339, 275] width 14 height 4
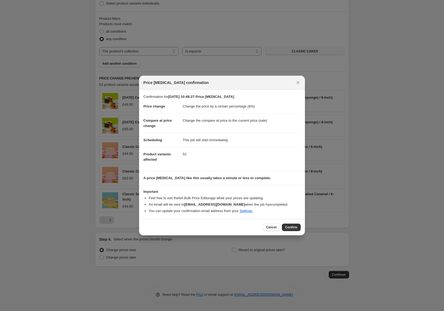
click at [275, 229] on span "Cancel" at bounding box center [271, 227] width 10 height 4
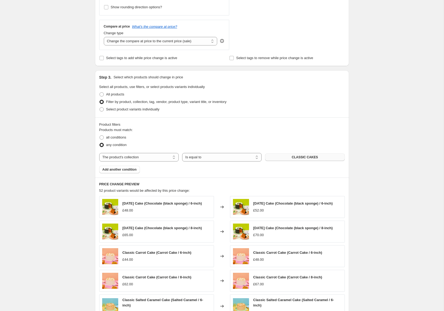
scroll to position [136, 0]
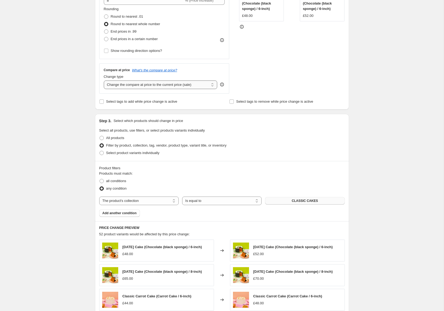
click at [162, 87] on select "Change the compare at price to the current price (sale) Change the compare at p…" at bounding box center [161, 84] width 114 height 9
select select "remove"
click at [156, 84] on select "Change the compare at price to the current price (sale) Change the compare at p…" at bounding box center [161, 84] width 114 height 9
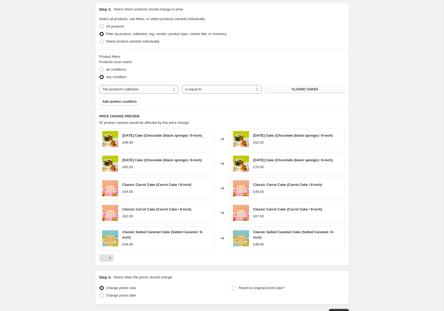
scroll to position [286, 0]
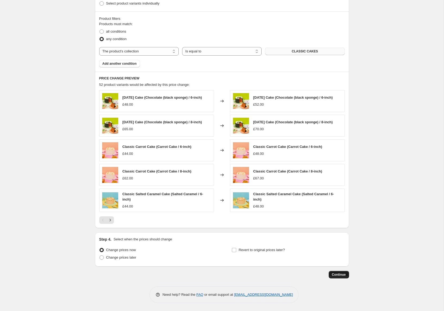
click at [330, 275] on button "Continue" at bounding box center [339, 274] width 20 height 7
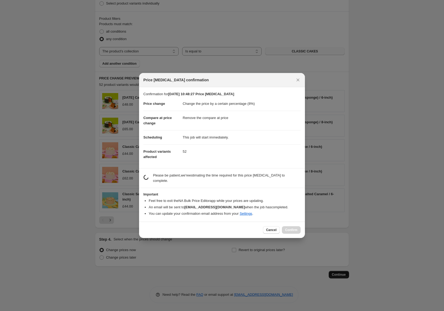
scroll to position [0, 0]
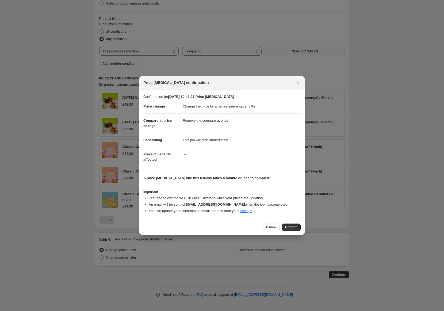
click at [291, 227] on span "Confirm" at bounding box center [291, 227] width 12 height 4
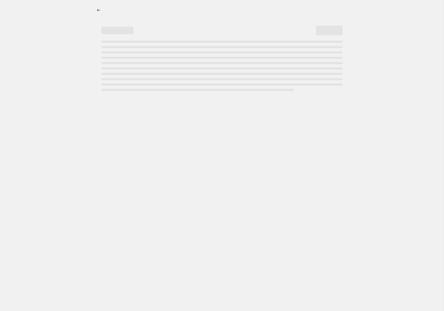
select select "percentage"
select select "remove"
select select "collection"
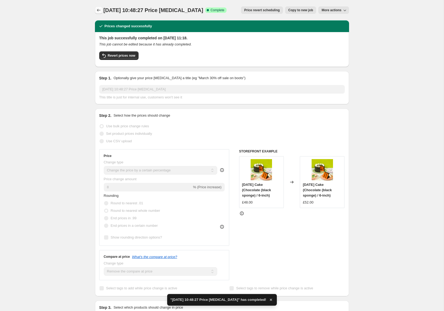
click at [100, 7] on icon "Price change jobs" at bounding box center [98, 9] width 5 height 5
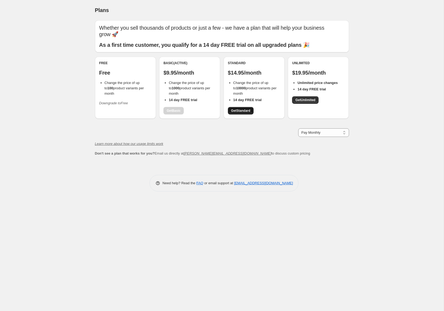
click at [242, 109] on span "Get Standard" at bounding box center [240, 111] width 19 height 4
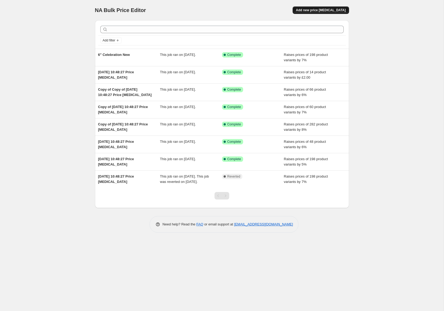
click at [337, 7] on button "Add new price [MEDICAL_DATA]" at bounding box center [321, 9] width 56 height 7
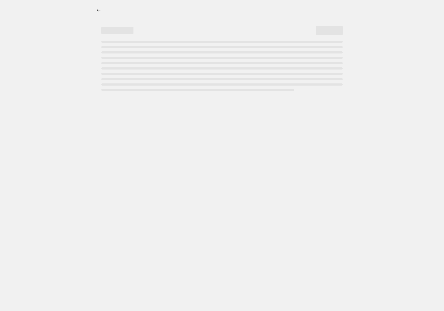
select select "percentage"
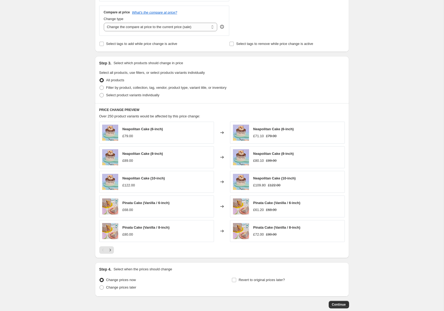
scroll to position [221, 0]
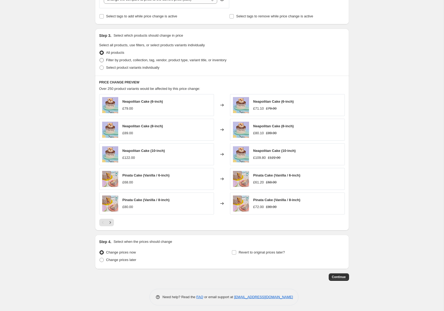
click at [123, 58] on span "Filter by product, collection, tag, vendor, product type, variant title, or inv…" at bounding box center [166, 60] width 120 height 4
click at [100, 58] on input "Filter by product, collection, tag, vendor, product type, variant title, or inv…" at bounding box center [99, 58] width 0 height 0
radio input "true"
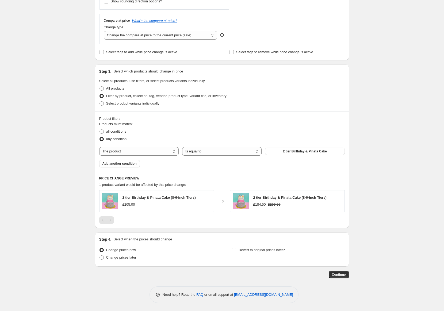
scroll to position [184, 0]
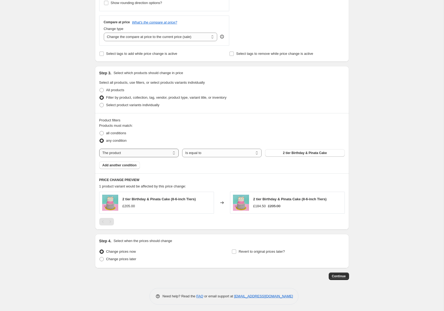
click at [144, 154] on select "The product The product's collection The product's tag The product's vendor The…" at bounding box center [138, 153] width 79 height 9
select select "collection"
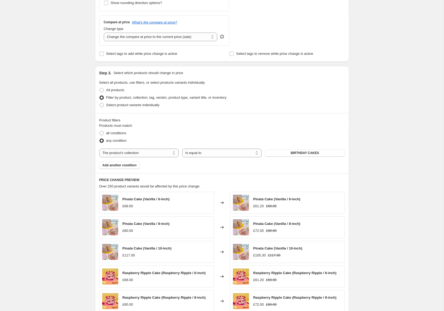
click at [312, 152] on span "BIRTHDAY CAKES" at bounding box center [305, 153] width 28 height 4
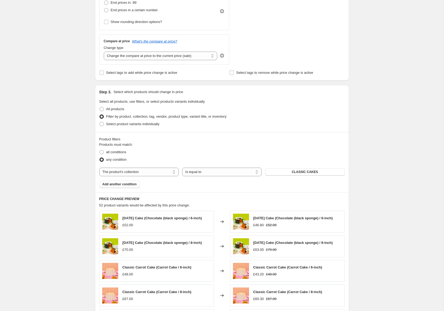
scroll to position [164, 0]
click at [125, 53] on select "Change the compare at price to the current price (sale) Change the compare at p…" at bounding box center [161, 56] width 114 height 9
select select "remove"
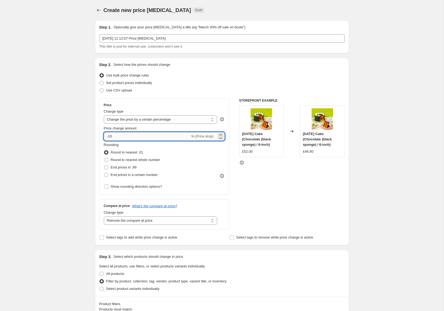
click at [130, 137] on input "-10" at bounding box center [147, 136] width 86 height 9
type input "7"
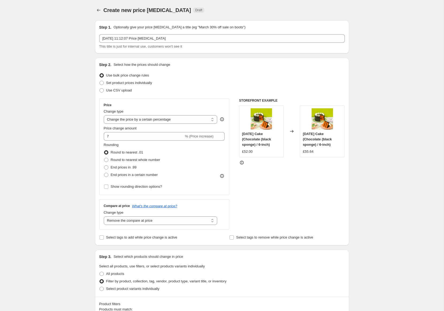
click at [317, 201] on div "STOREFRONT EXAMPLE [DATE] Cake (Chocolate (black sponge) / 6-inch) £52.00 Chang…" at bounding box center [292, 163] width 106 height 131
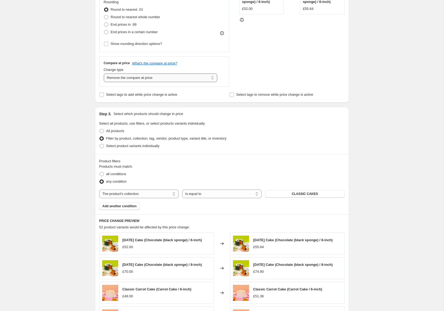
scroll to position [90, 0]
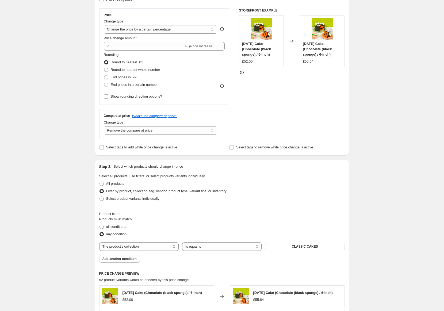
click at [121, 69] on span "Round to nearest whole number" at bounding box center [135, 70] width 49 height 4
click at [104, 68] on input "Round to nearest whole number" at bounding box center [104, 68] width 0 height 0
radio input "true"
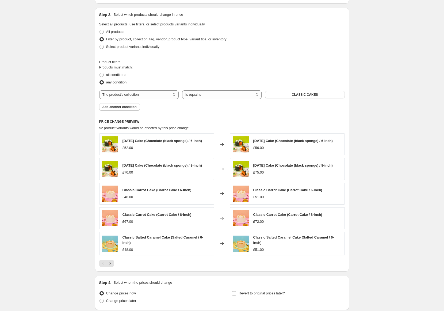
scroll to position [286, 0]
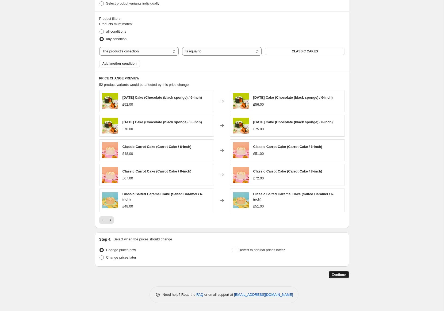
click at [341, 273] on span "Continue" at bounding box center [339, 275] width 14 height 4
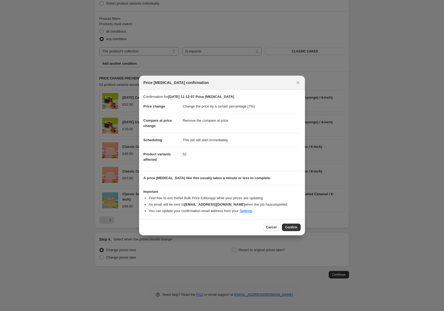
drag, startPoint x: 291, startPoint y: 225, endPoint x: 311, endPoint y: 223, distance: 20.2
click at [291, 225] on span "Confirm" at bounding box center [291, 227] width 12 height 4
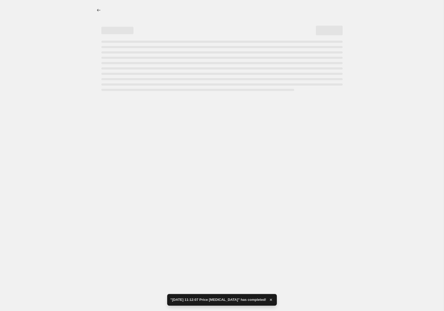
select select "percentage"
select select "remove"
select select "collection"
